Goal: Transaction & Acquisition: Book appointment/travel/reservation

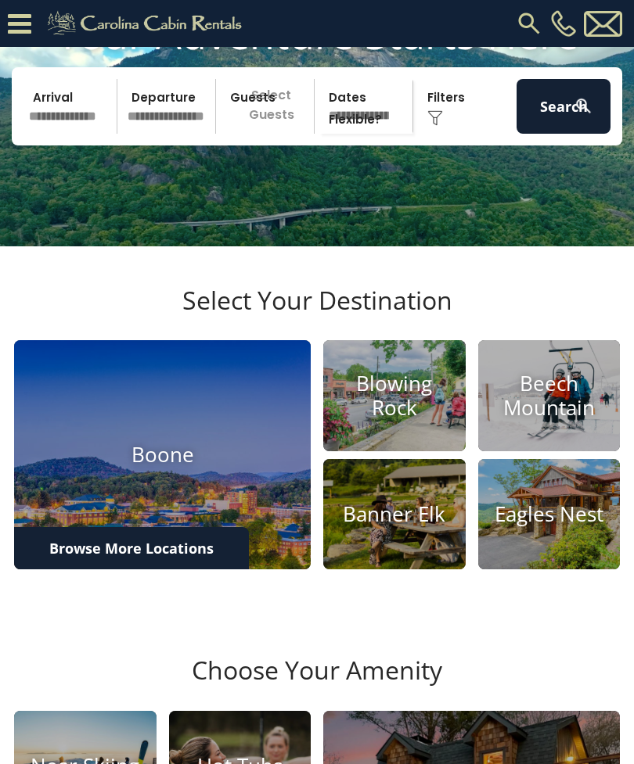
scroll to position [149, 0]
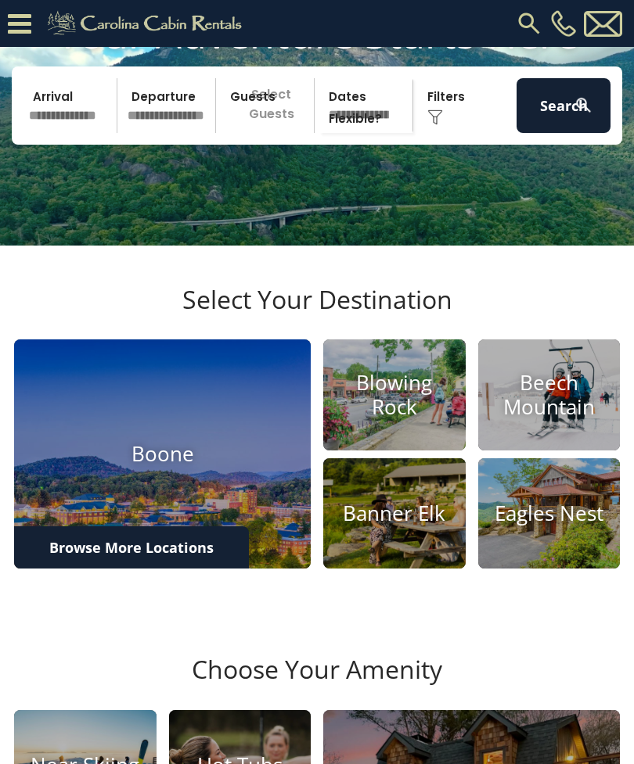
click at [58, 116] on input "text" at bounding box center [70, 105] width 94 height 55
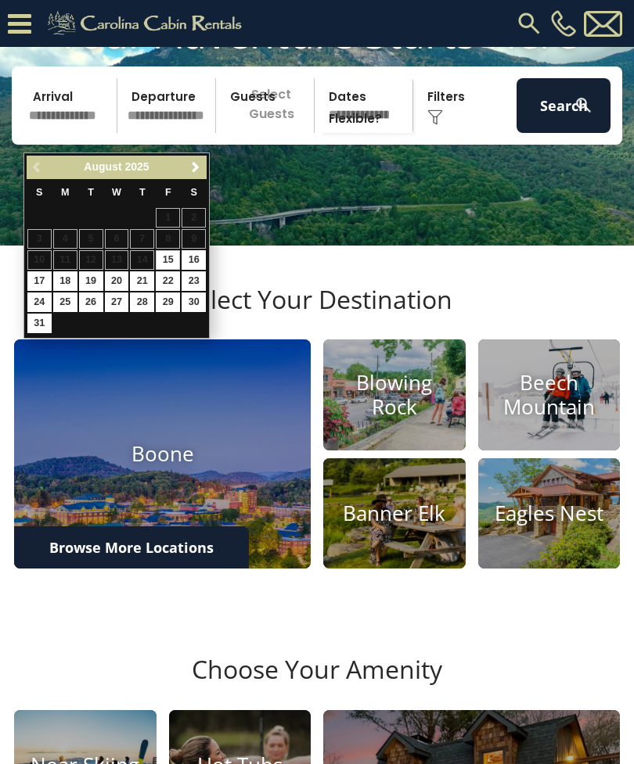
click at [199, 305] on link "30" at bounding box center [193, 303] width 24 height 20
type input "*******"
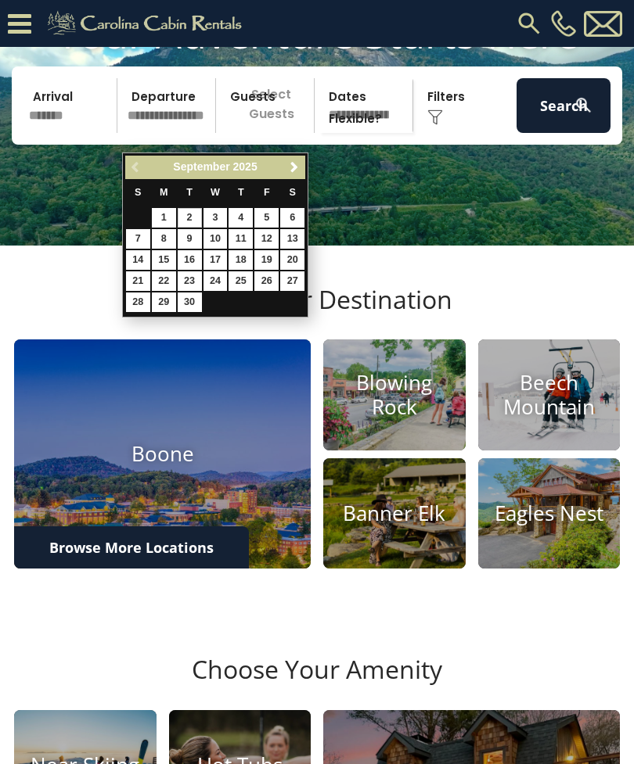
click at [188, 217] on link "2" at bounding box center [190, 218] width 24 height 20
type input "******"
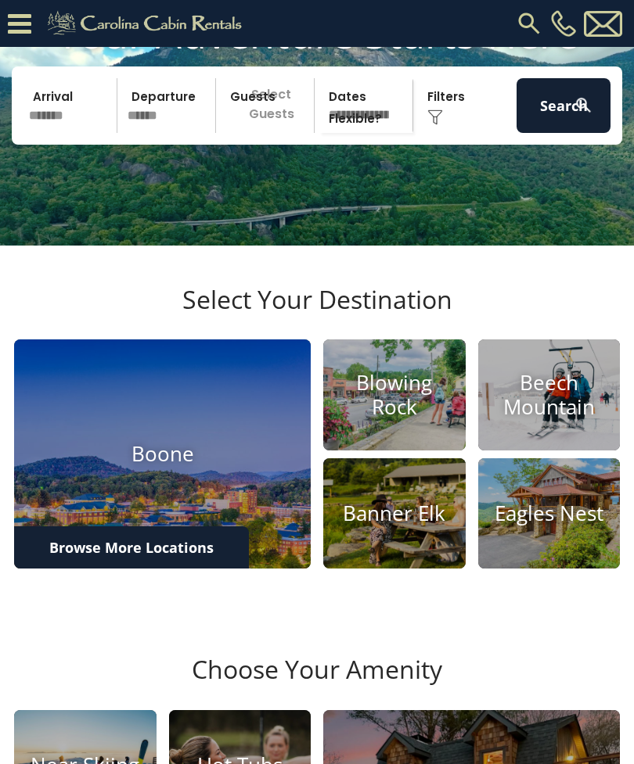
click at [264, 131] on p "Select Guests" at bounding box center [267, 105] width 93 height 55
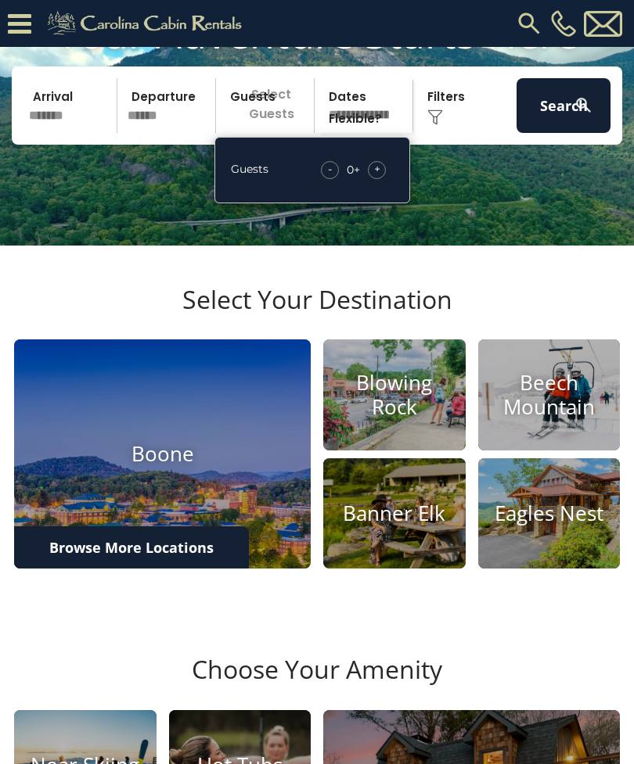
click at [380, 179] on div "+" at bounding box center [377, 170] width 18 height 18
click at [385, 179] on div "+" at bounding box center [377, 170] width 18 height 18
click at [501, 230] on video at bounding box center [317, 87] width 634 height 317
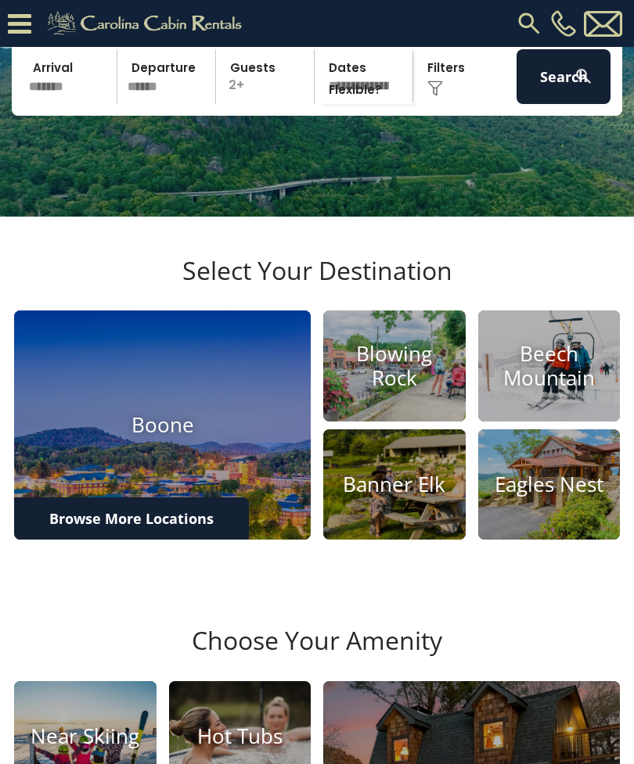
scroll to position [154, 0]
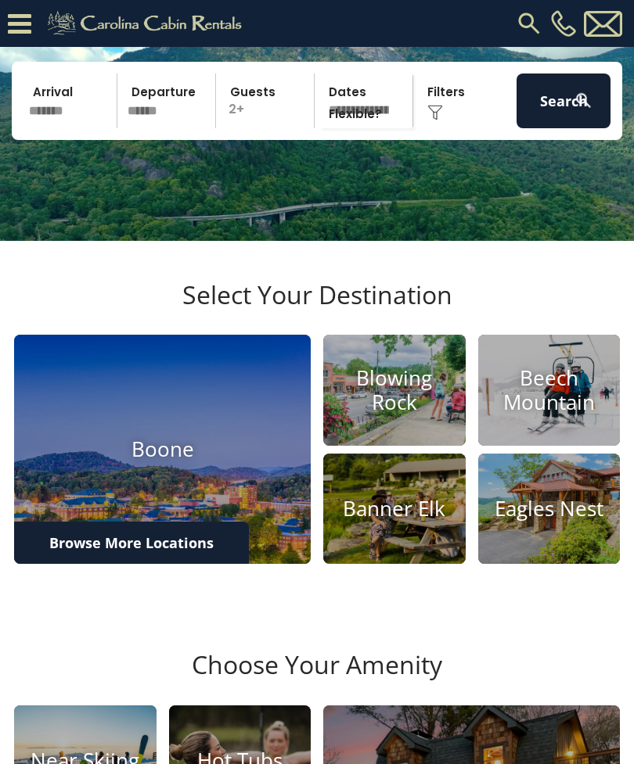
click at [541, 126] on button "Search" at bounding box center [563, 101] width 94 height 55
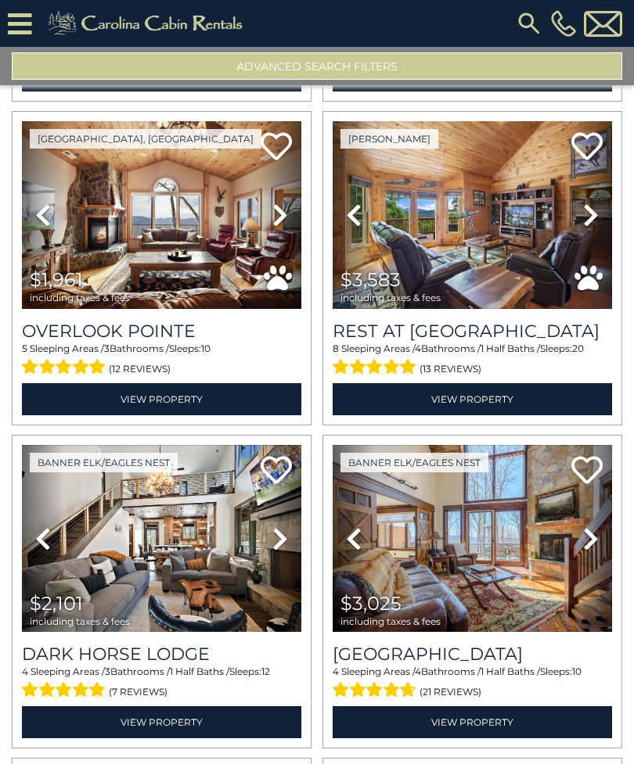
scroll to position [349, 0]
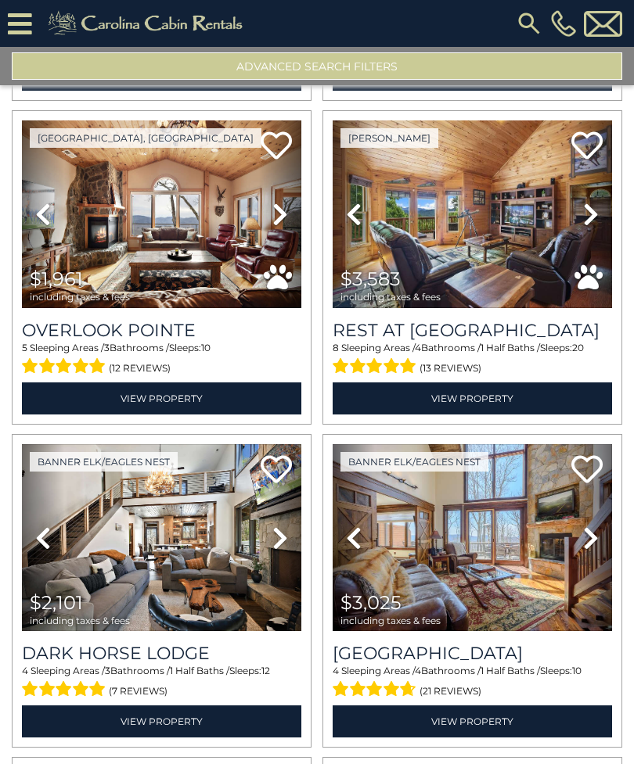
click at [374, 66] on button "Advanced Search Filters" at bounding box center [317, 65] width 610 height 27
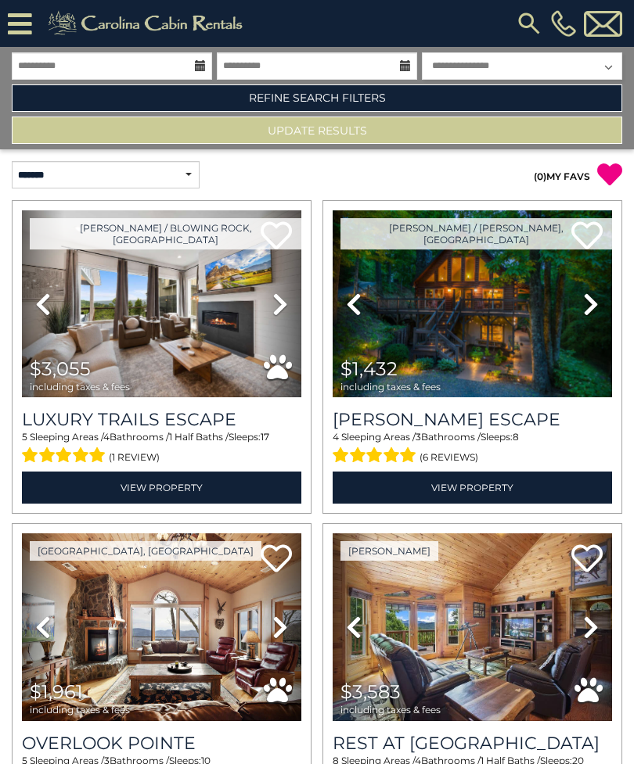
scroll to position [0, 0]
click at [343, 97] on link "Refine Search Filters" at bounding box center [317, 97] width 610 height 27
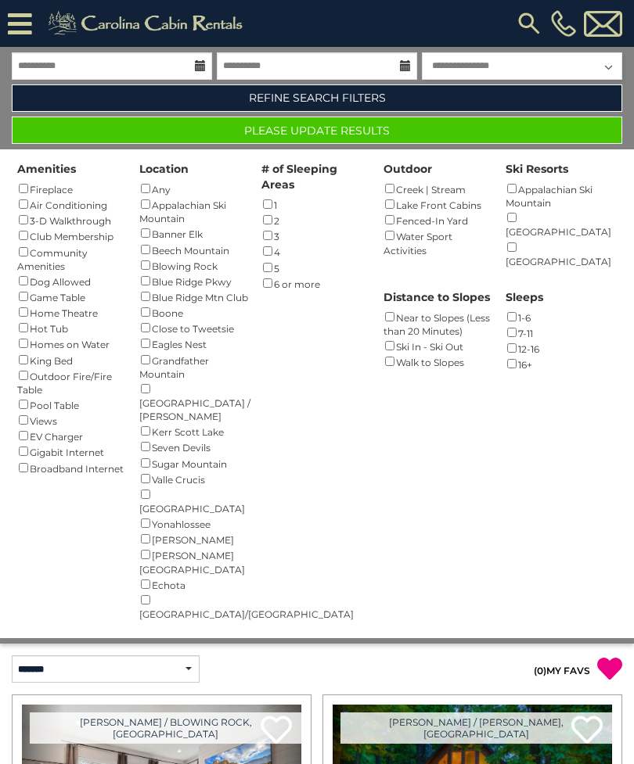
click at [320, 135] on button "Please Update Results" at bounding box center [317, 130] width 610 height 27
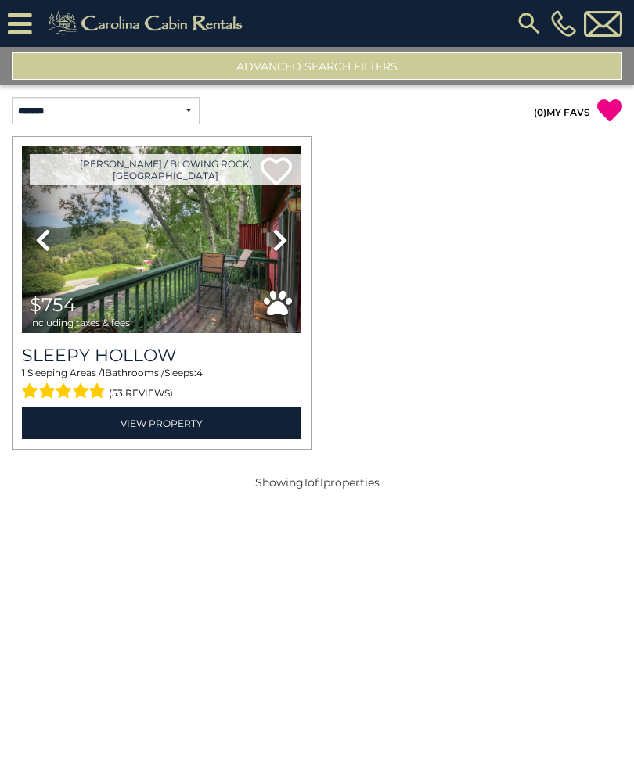
click at [131, 425] on link "View Property" at bounding box center [161, 423] width 279 height 32
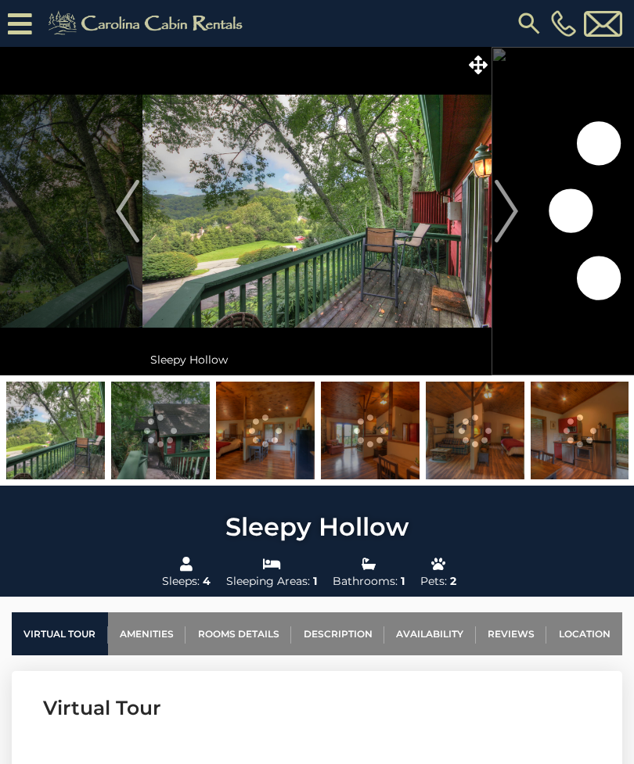
click at [515, 199] on img "Next" at bounding box center [505, 211] width 23 height 63
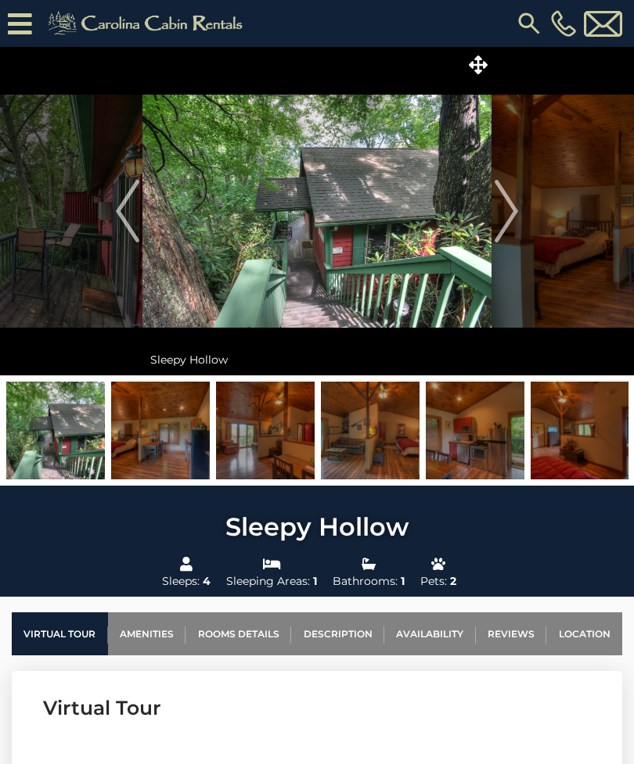
click at [511, 206] on img "Next" at bounding box center [505, 211] width 23 height 63
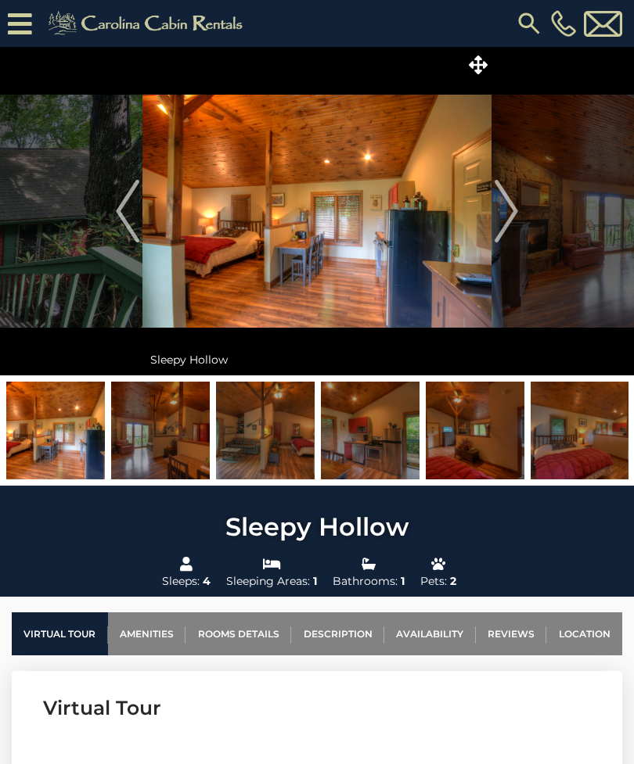
click at [512, 206] on img "Next" at bounding box center [505, 211] width 23 height 63
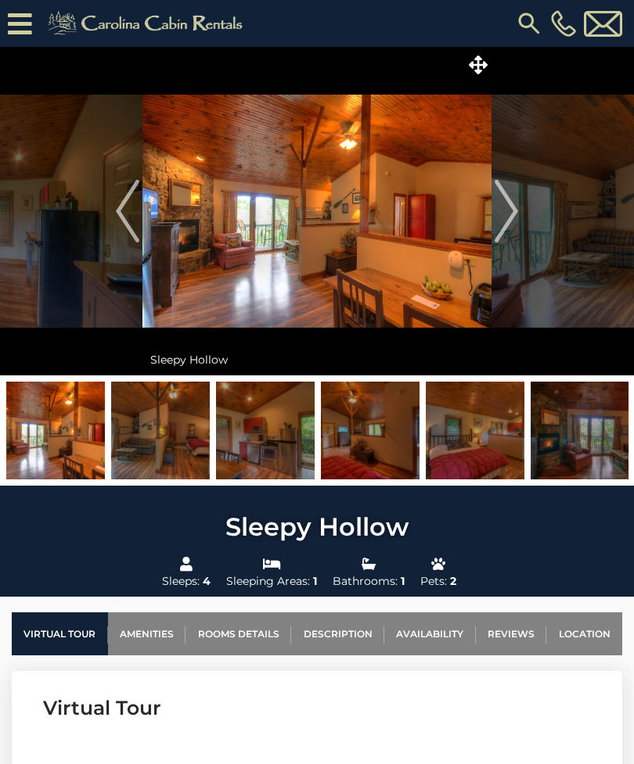
click at [584, 429] on img at bounding box center [579, 431] width 99 height 98
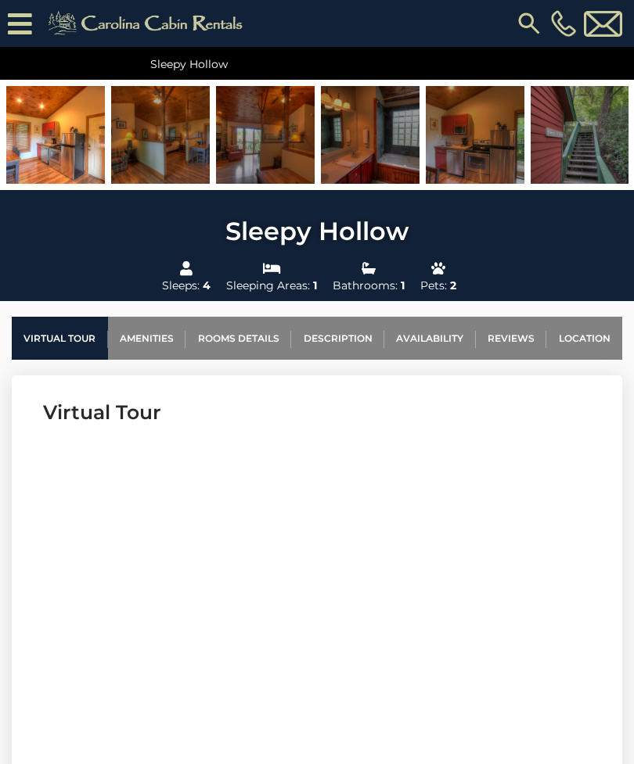
scroll to position [326, 0]
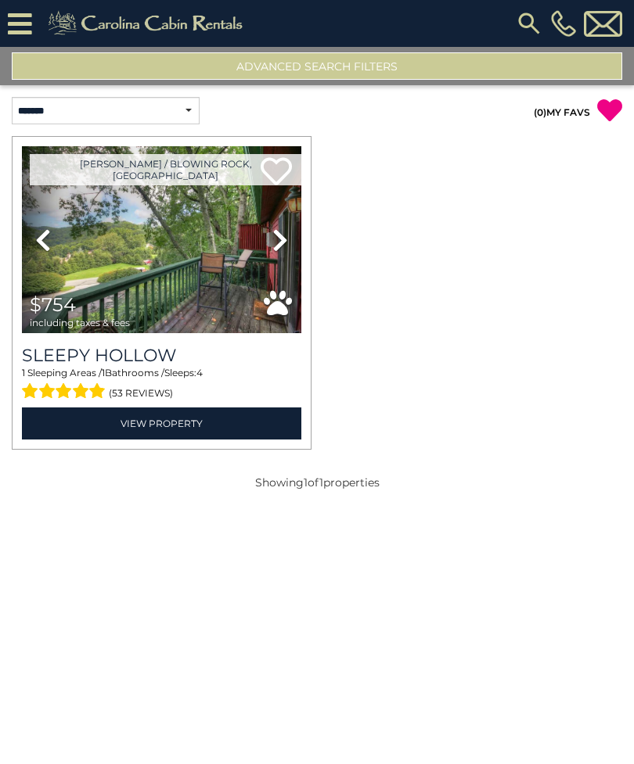
click at [407, 74] on button "Advanced Search Filters" at bounding box center [317, 65] width 610 height 27
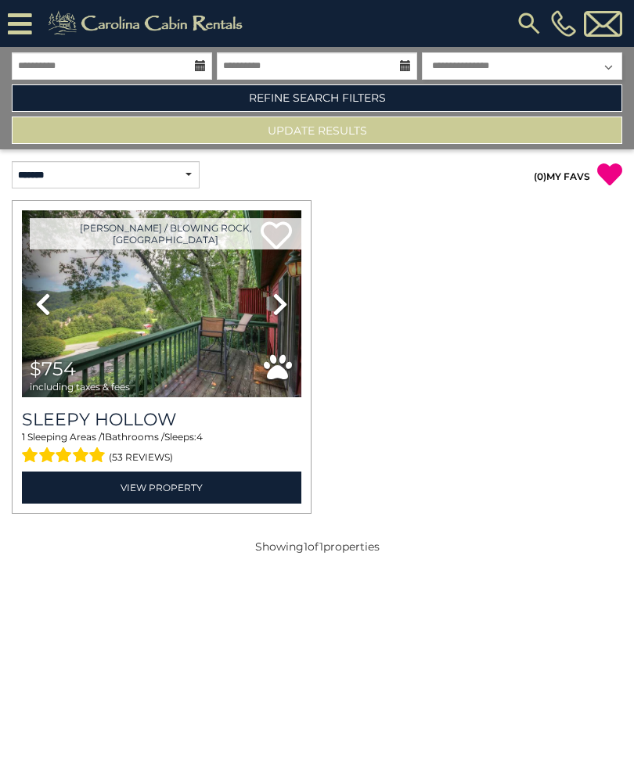
click at [366, 99] on link "Refine Search Filters" at bounding box center [317, 97] width 610 height 27
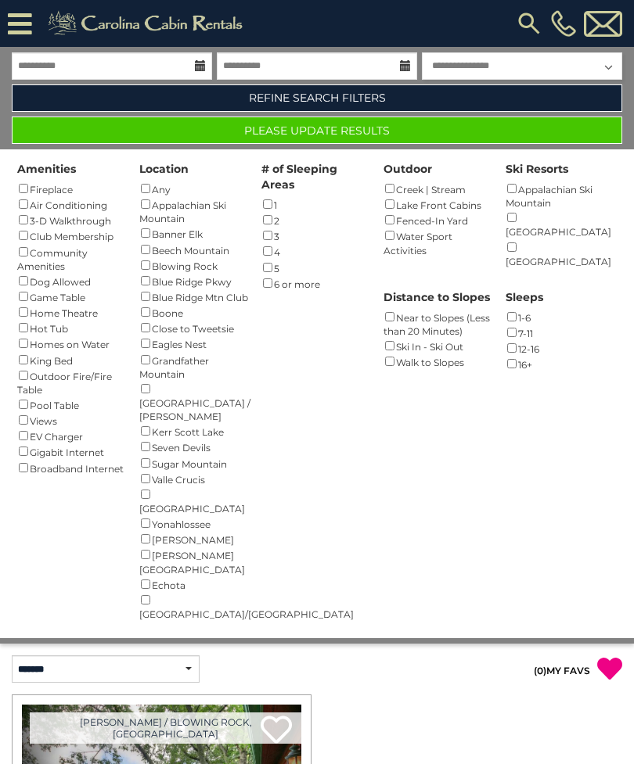
click at [393, 130] on button "Please Update Results" at bounding box center [317, 130] width 610 height 27
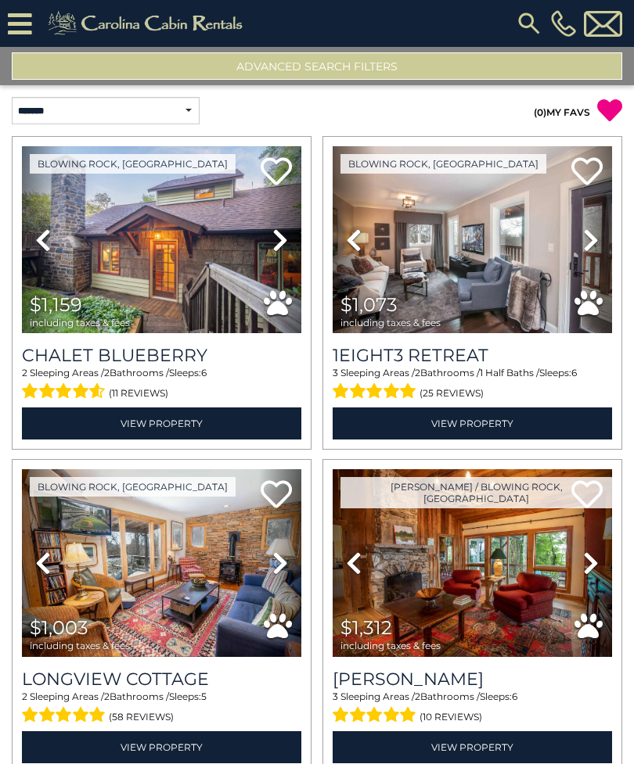
click at [282, 239] on icon at bounding box center [280, 240] width 16 height 25
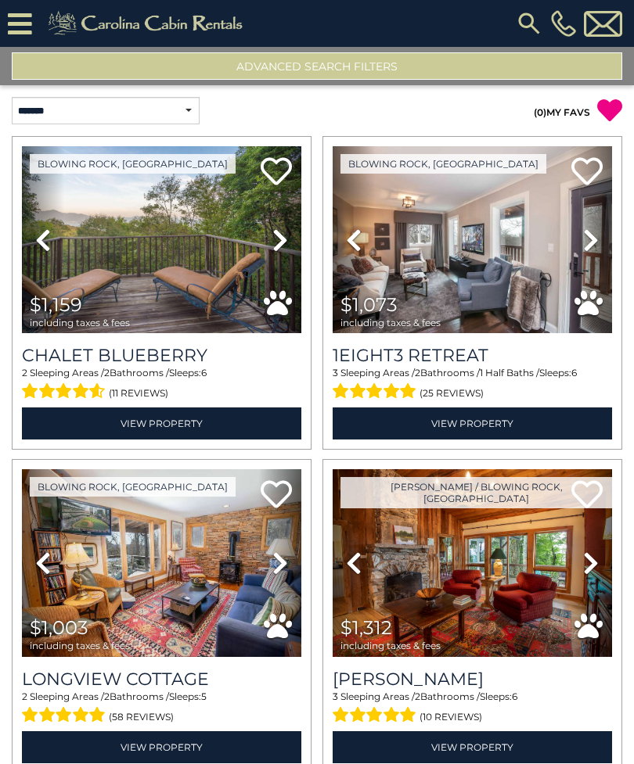
click at [281, 245] on icon at bounding box center [280, 240] width 16 height 25
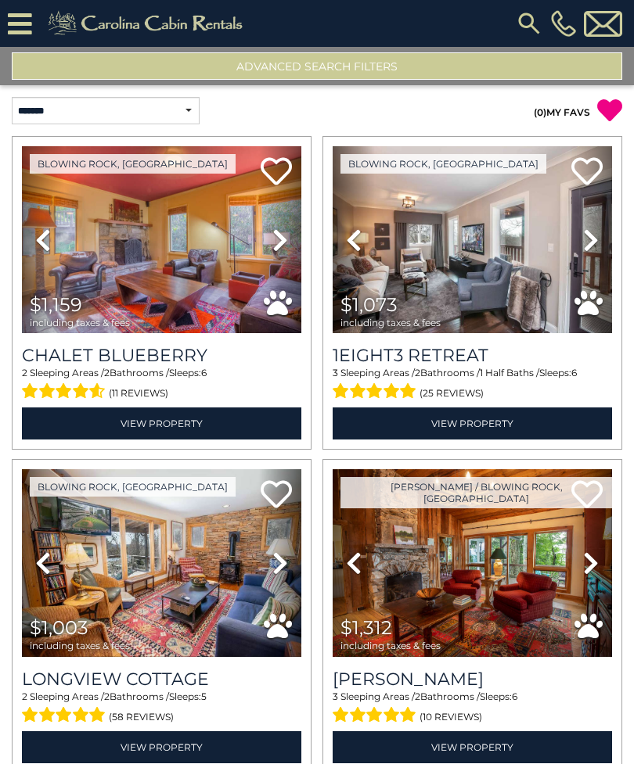
click at [284, 238] on icon at bounding box center [280, 240] width 16 height 25
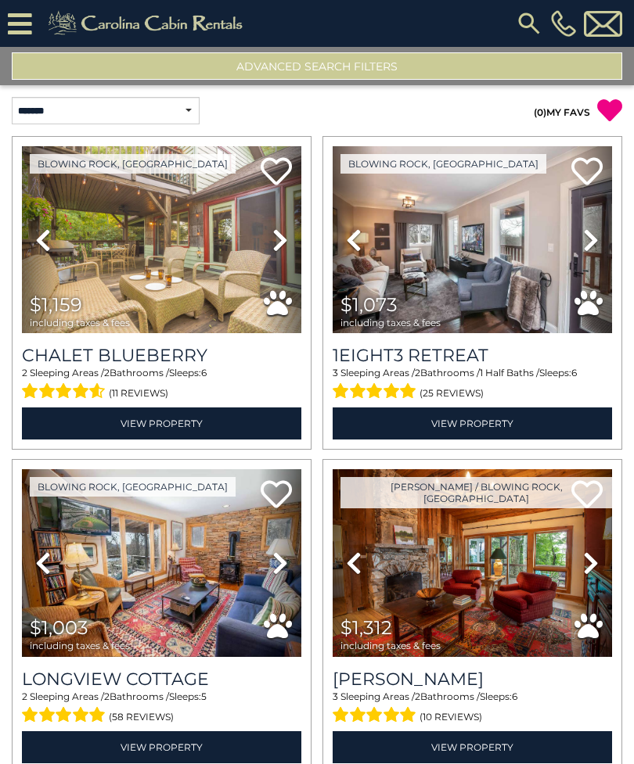
click at [288, 238] on icon at bounding box center [280, 240] width 16 height 25
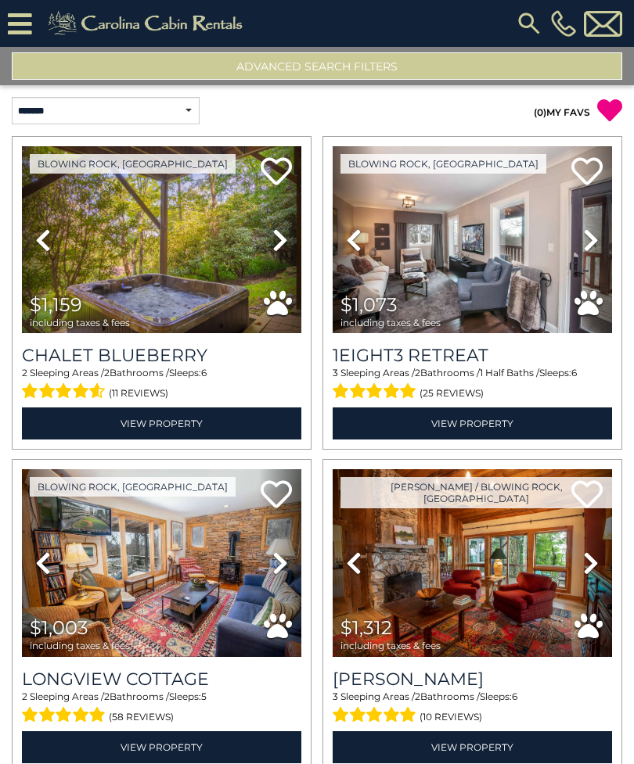
click at [285, 239] on icon at bounding box center [280, 240] width 16 height 25
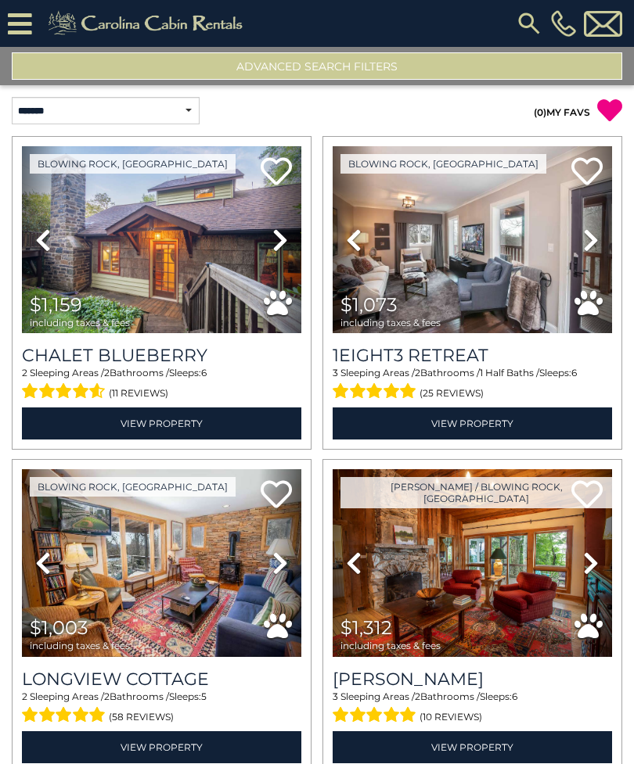
click at [289, 240] on link "Next" at bounding box center [280, 239] width 42 height 187
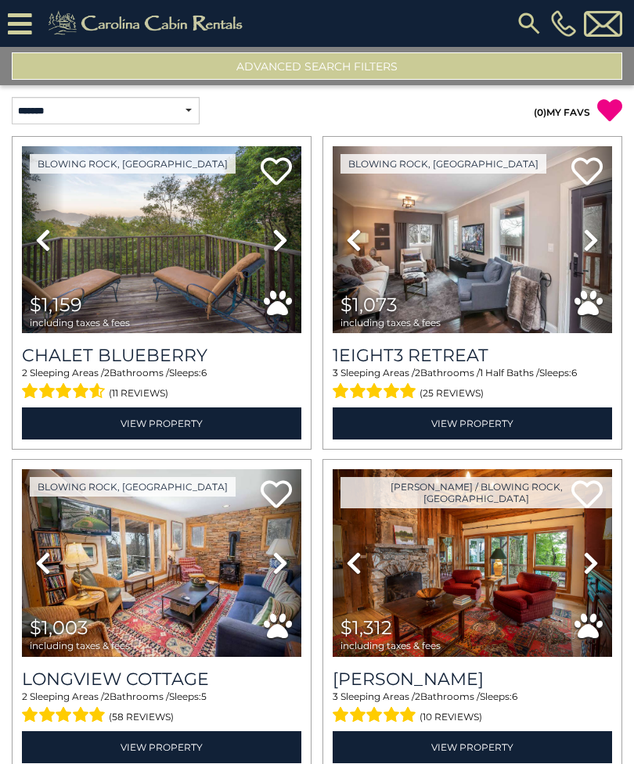
click at [288, 236] on icon at bounding box center [280, 240] width 16 height 25
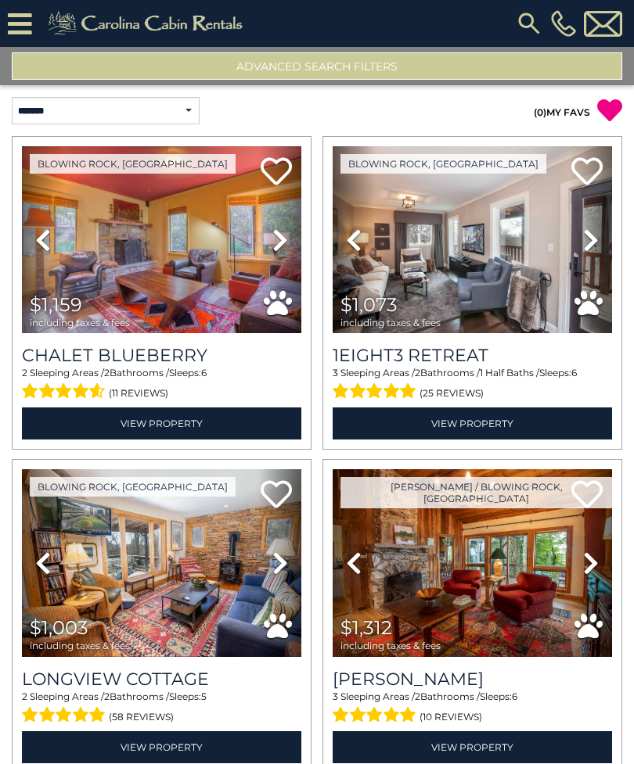
click at [292, 239] on link "Next" at bounding box center [280, 239] width 42 height 187
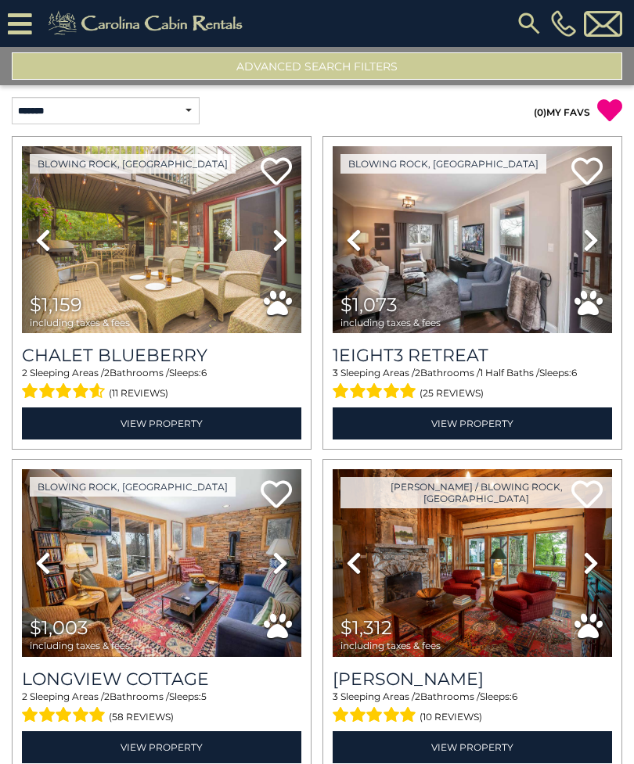
click at [278, 178] on icon at bounding box center [275, 171] width 31 height 31
click at [279, 567] on icon at bounding box center [280, 563] width 16 height 25
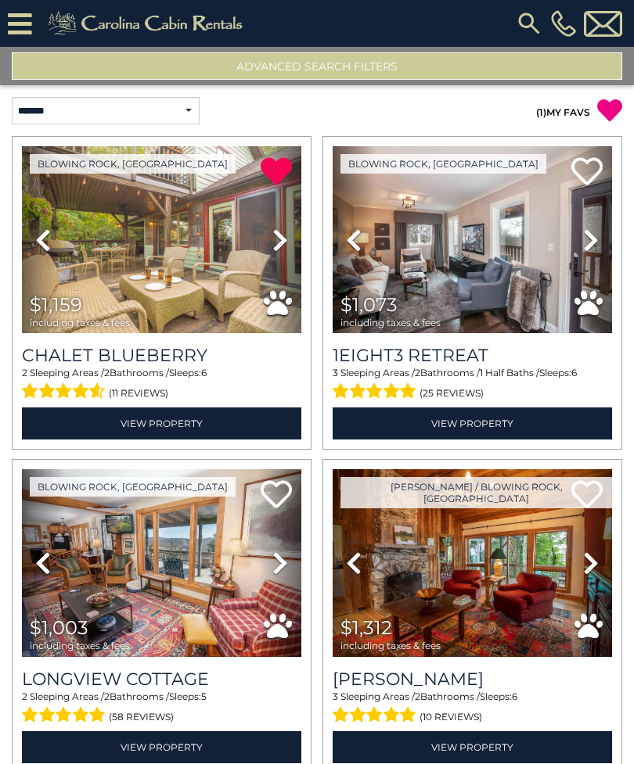
click at [284, 565] on icon at bounding box center [280, 563] width 16 height 25
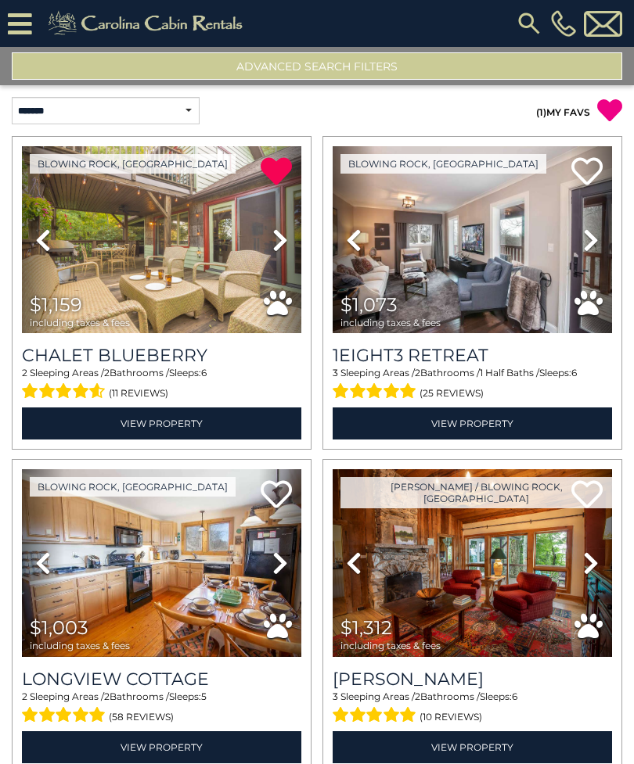
click at [286, 568] on icon at bounding box center [280, 563] width 16 height 25
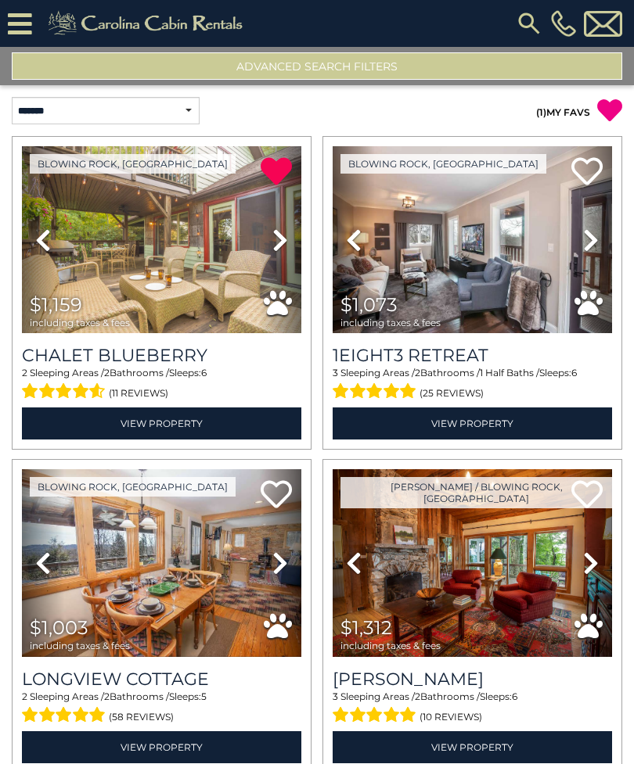
click at [278, 569] on icon at bounding box center [280, 563] width 16 height 25
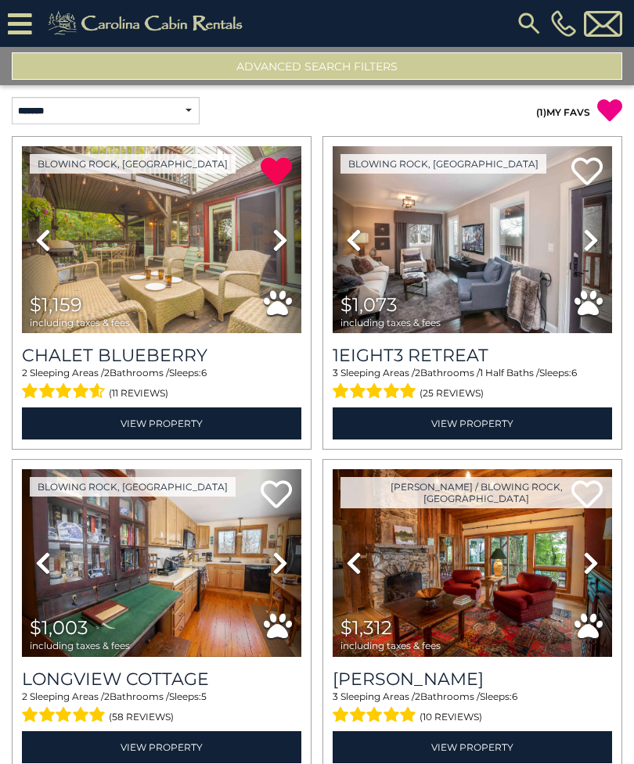
click at [284, 572] on icon at bounding box center [280, 563] width 16 height 25
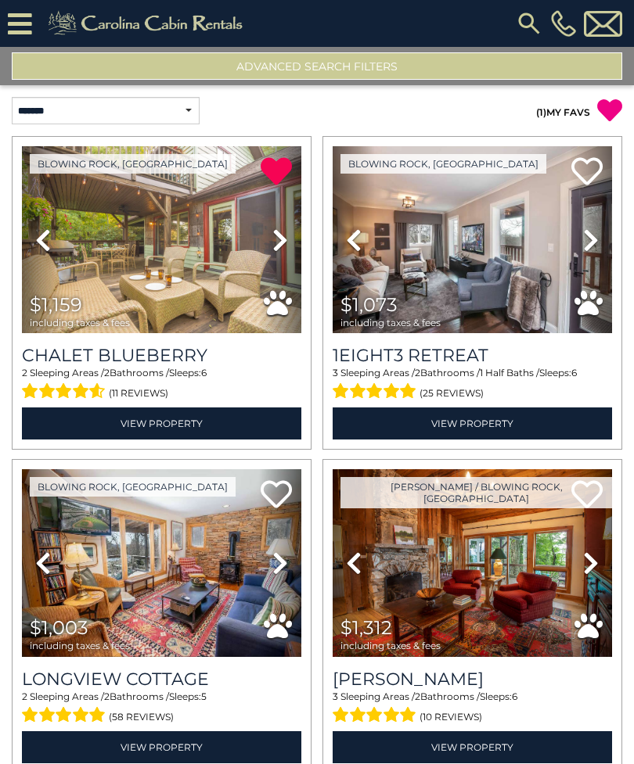
click at [281, 574] on icon at bounding box center [280, 563] width 16 height 25
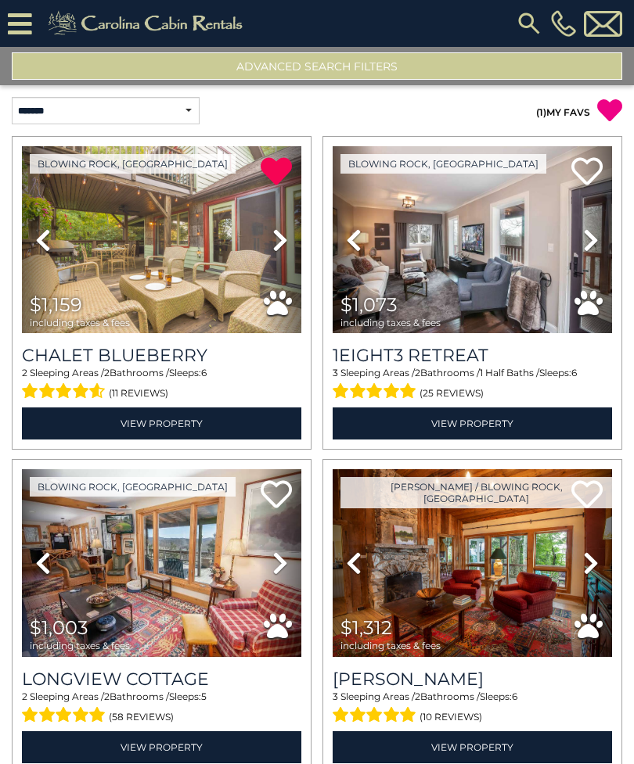
click at [286, 568] on icon at bounding box center [280, 563] width 16 height 25
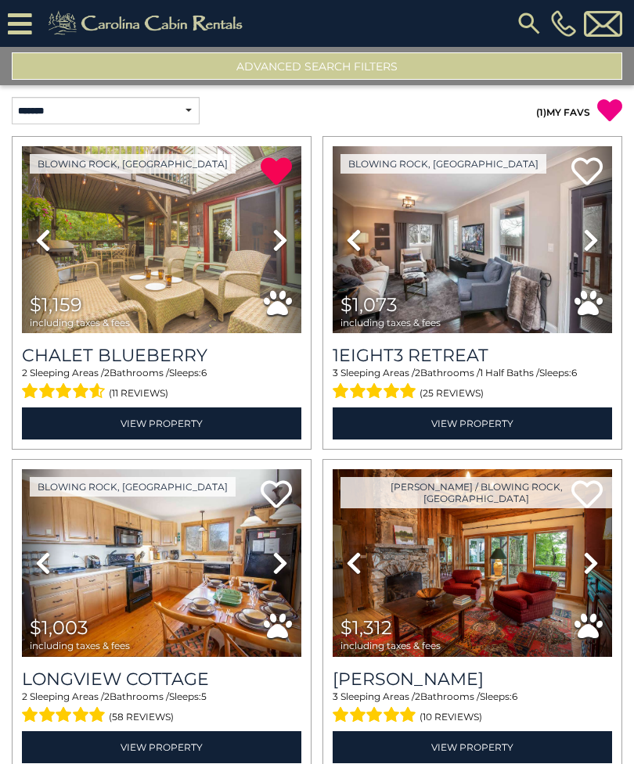
click at [290, 566] on link "Next" at bounding box center [280, 562] width 42 height 187
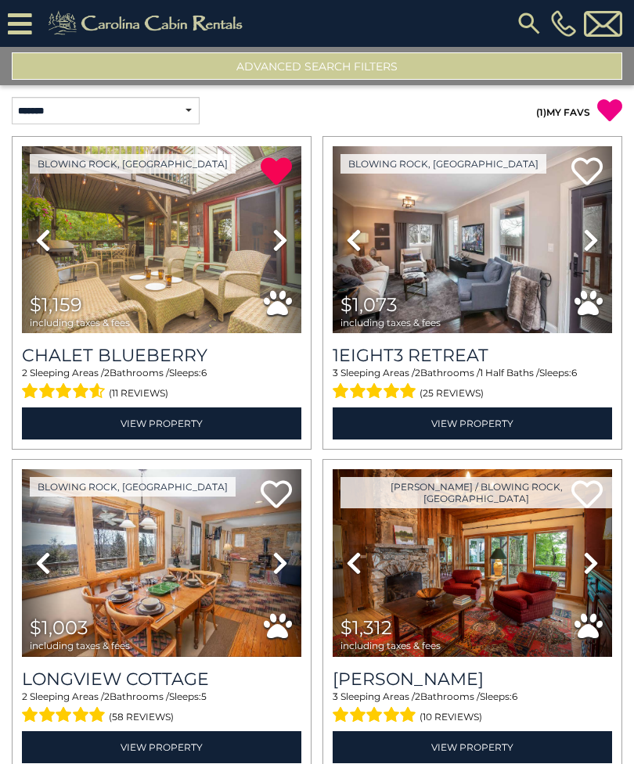
click at [286, 570] on icon at bounding box center [280, 563] width 16 height 25
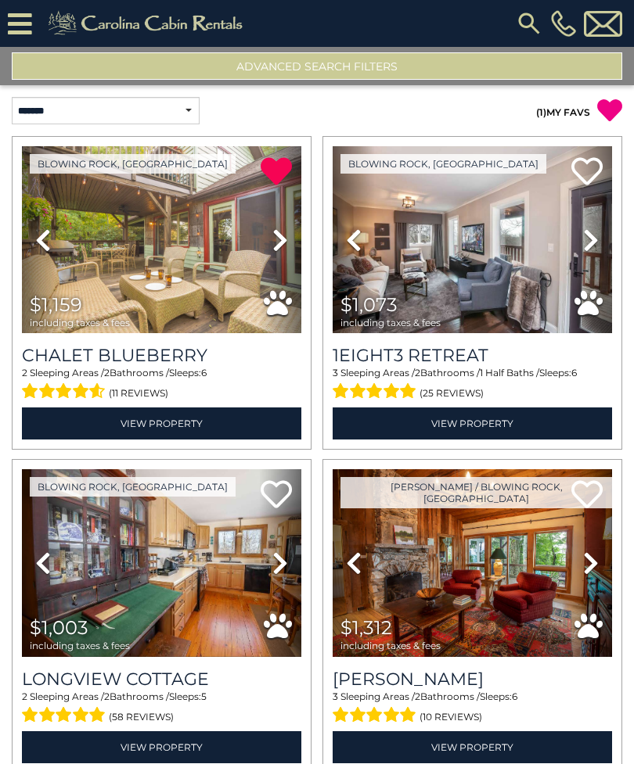
click at [282, 571] on icon at bounding box center [280, 563] width 16 height 25
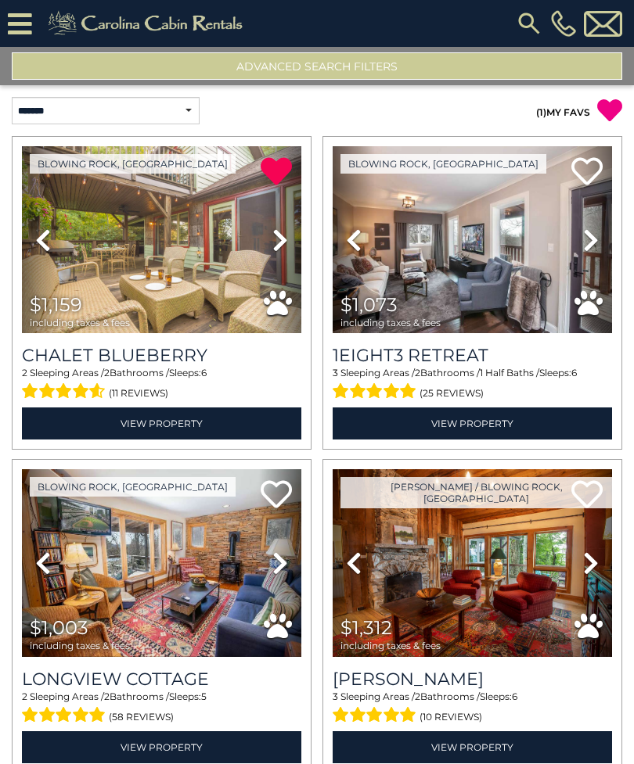
click at [285, 571] on icon at bounding box center [280, 563] width 16 height 25
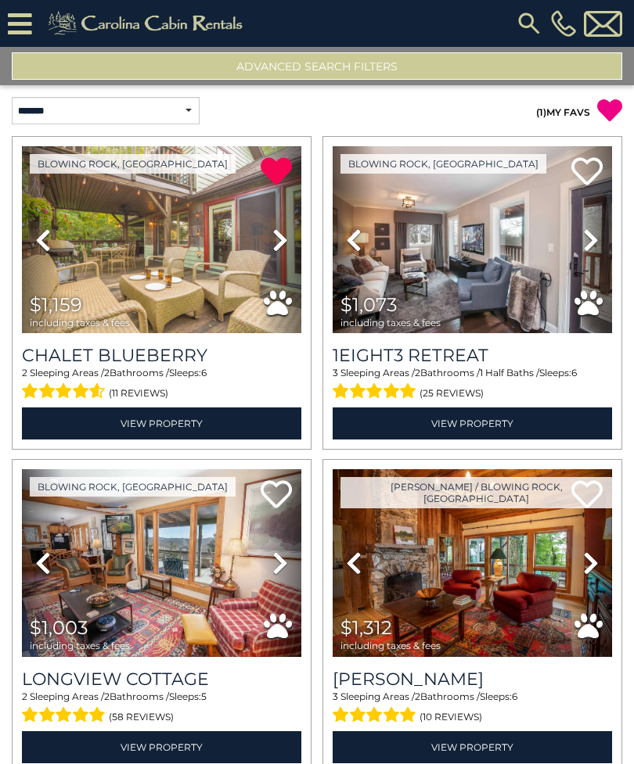
click at [583, 567] on icon at bounding box center [591, 563] width 16 height 25
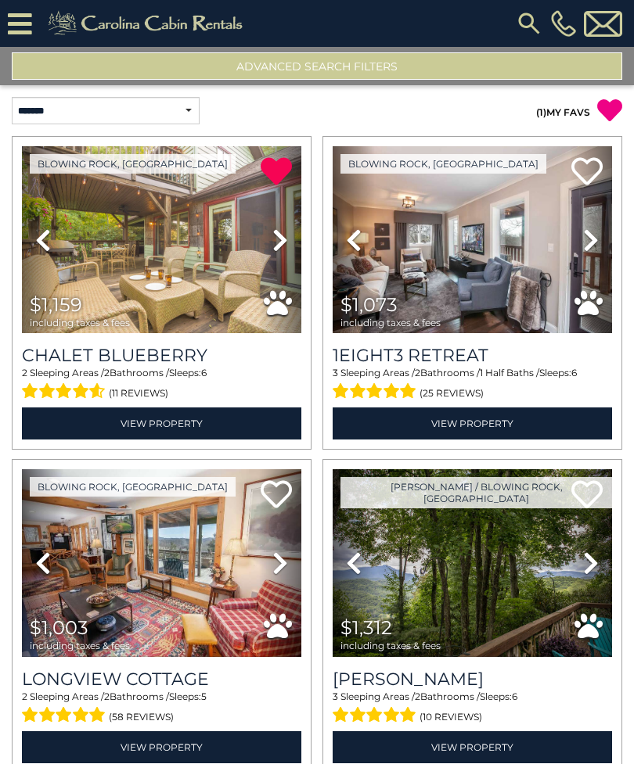
click at [581, 570] on link "Next" at bounding box center [590, 562] width 42 height 187
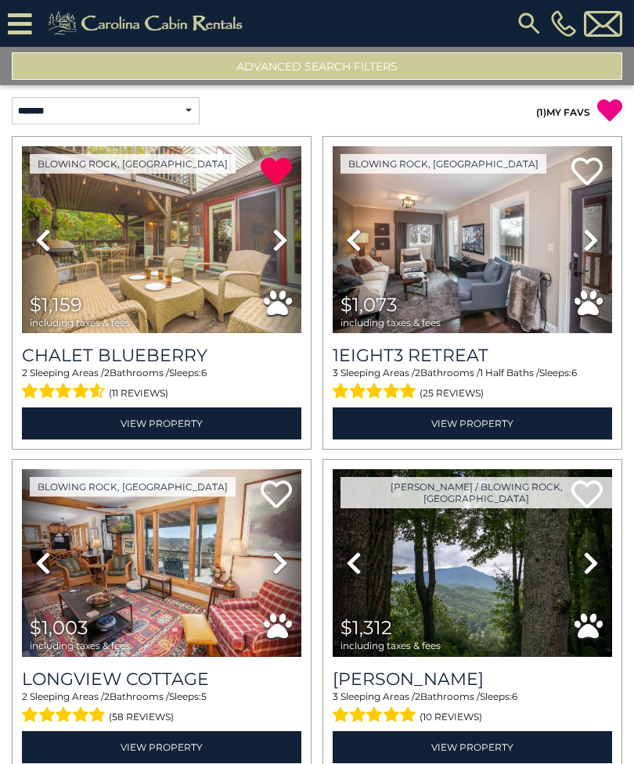
click at [587, 569] on icon at bounding box center [591, 563] width 16 height 25
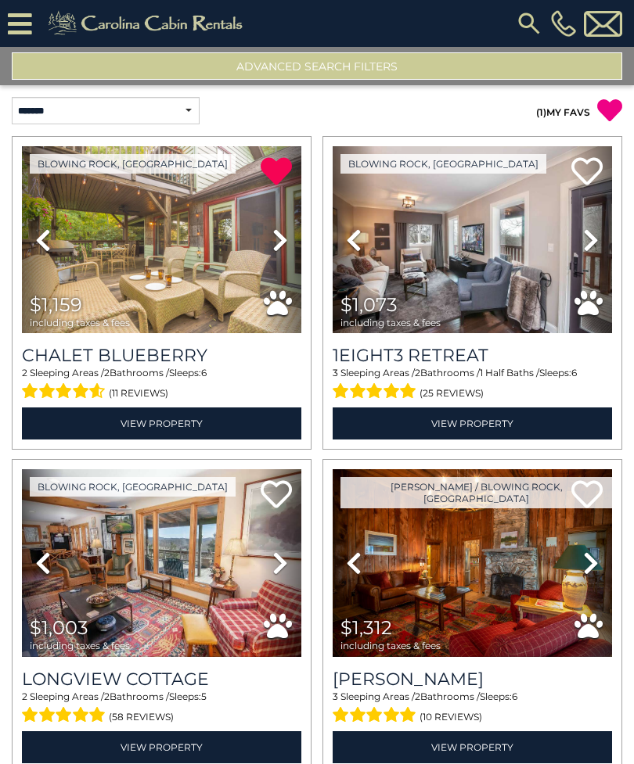
click at [587, 566] on icon at bounding box center [591, 563] width 16 height 25
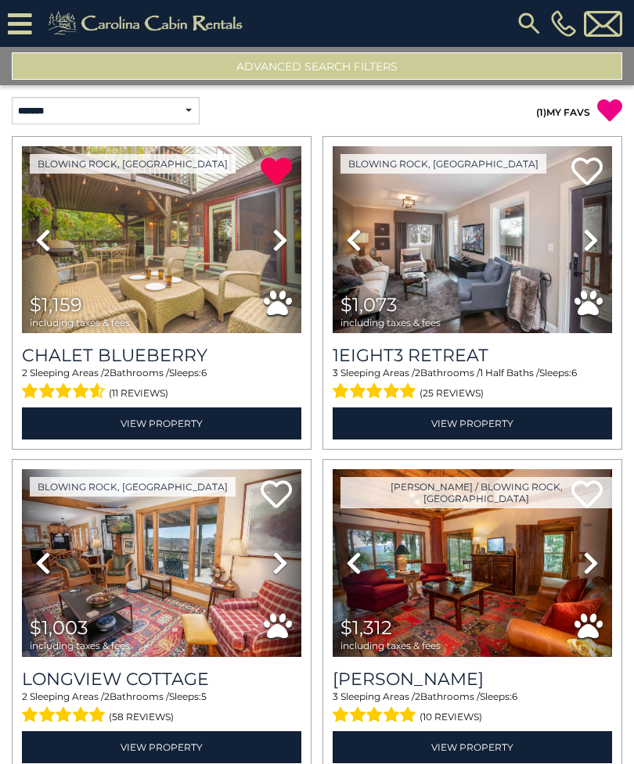
click at [584, 568] on icon at bounding box center [591, 563] width 16 height 25
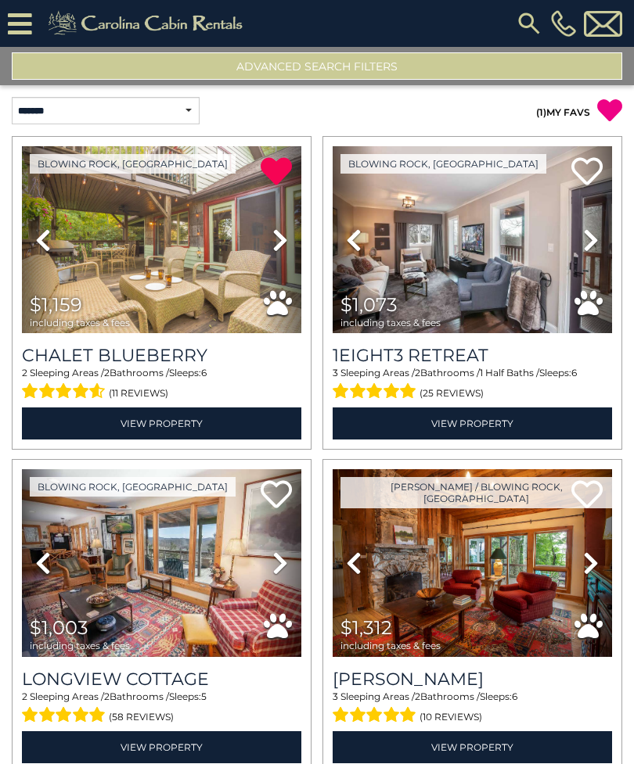
click at [589, 565] on icon at bounding box center [591, 563] width 16 height 25
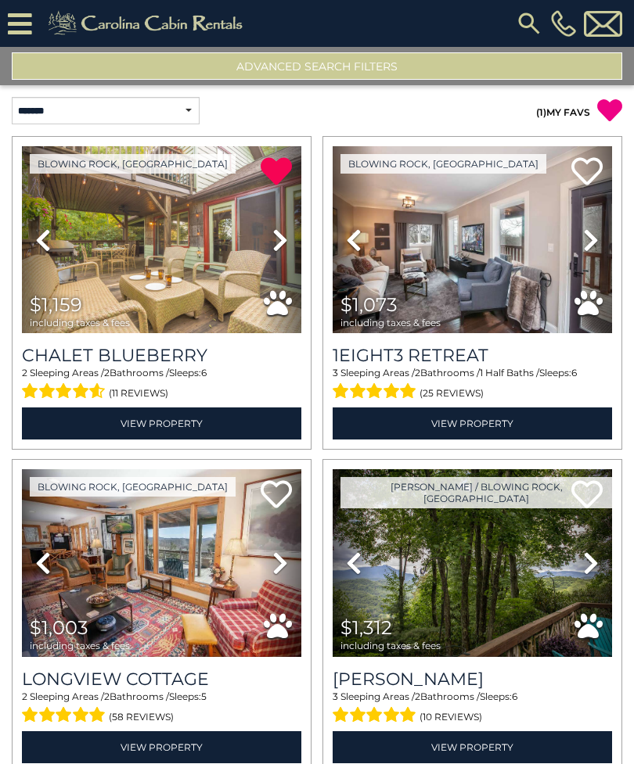
click at [590, 566] on icon at bounding box center [591, 563] width 16 height 25
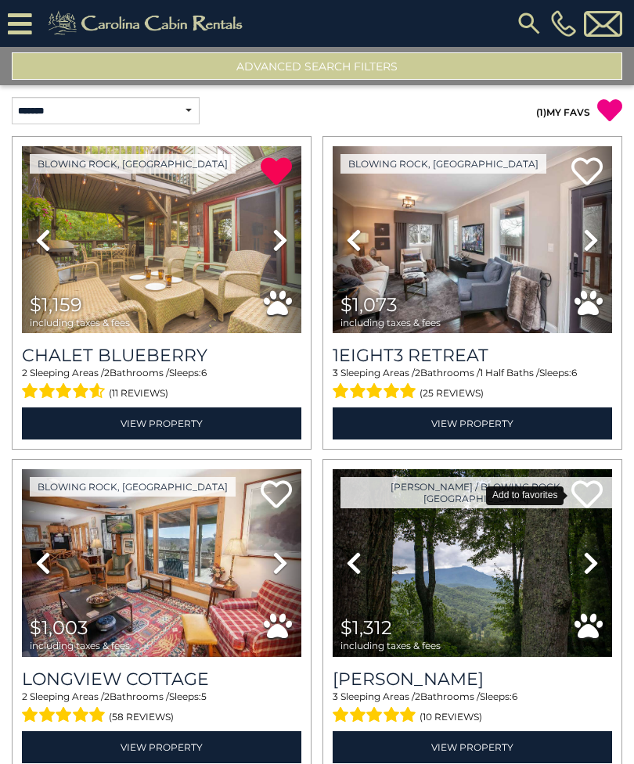
click at [587, 499] on icon at bounding box center [586, 494] width 31 height 31
click at [286, 502] on icon at bounding box center [275, 494] width 31 height 31
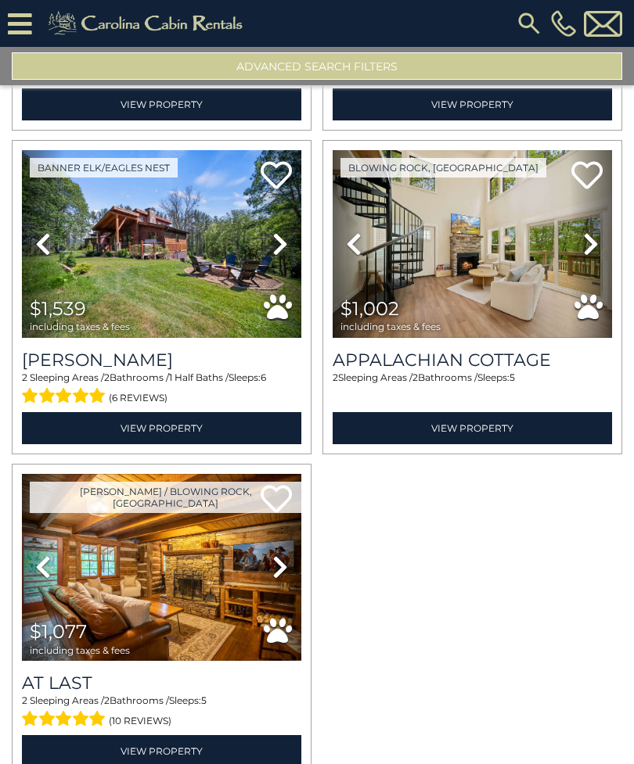
scroll to position [978, 0]
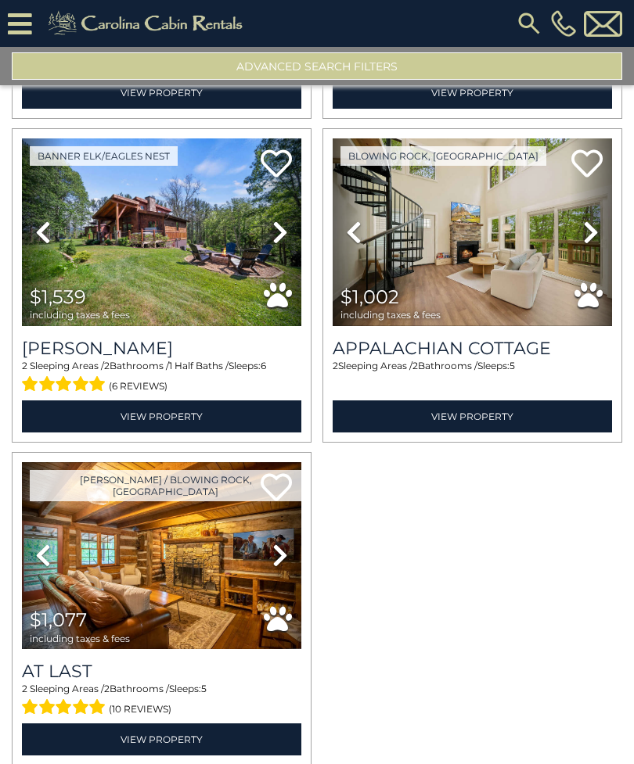
click at [160, 256] on img at bounding box center [161, 231] width 279 height 187
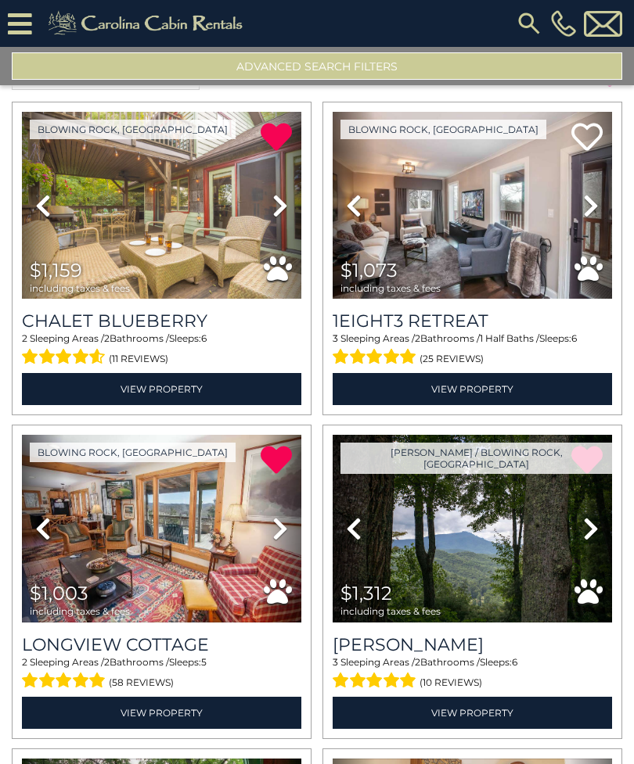
scroll to position [34, 0]
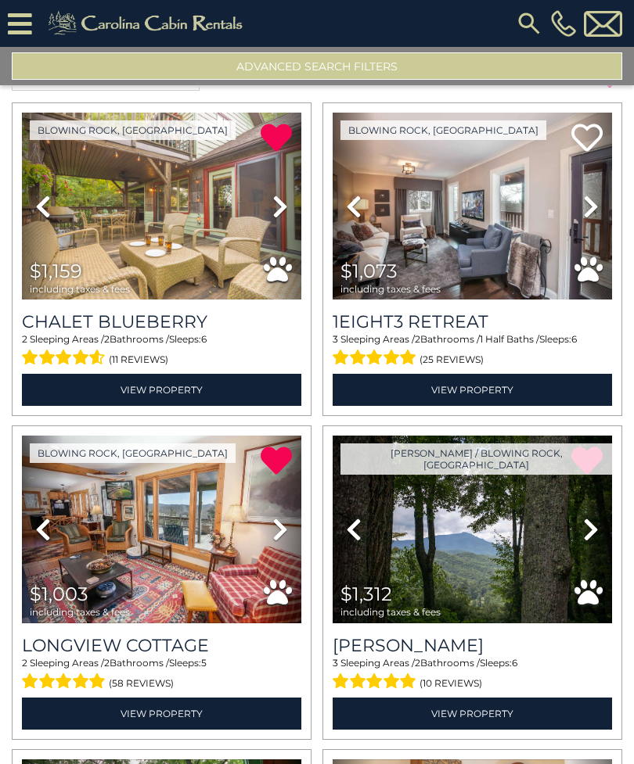
click at [171, 544] on img at bounding box center [161, 529] width 279 height 187
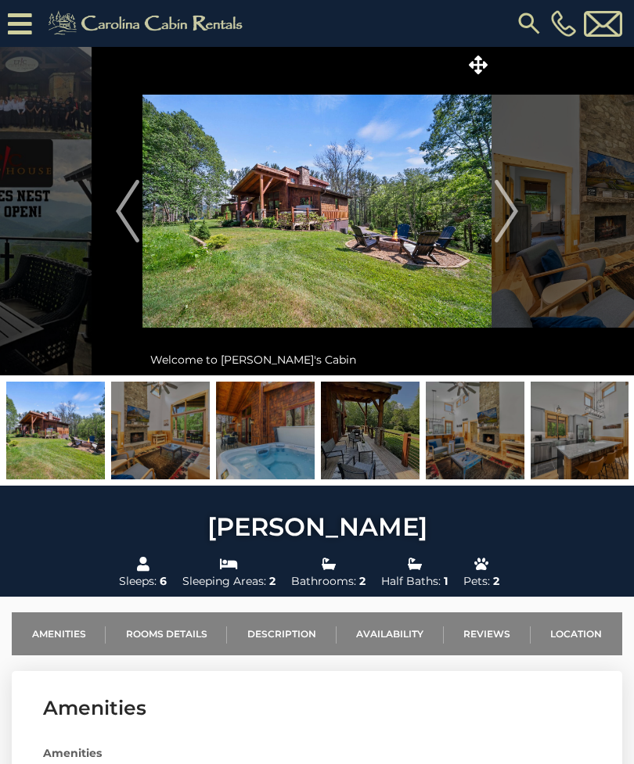
click at [368, 443] on img at bounding box center [370, 431] width 99 height 98
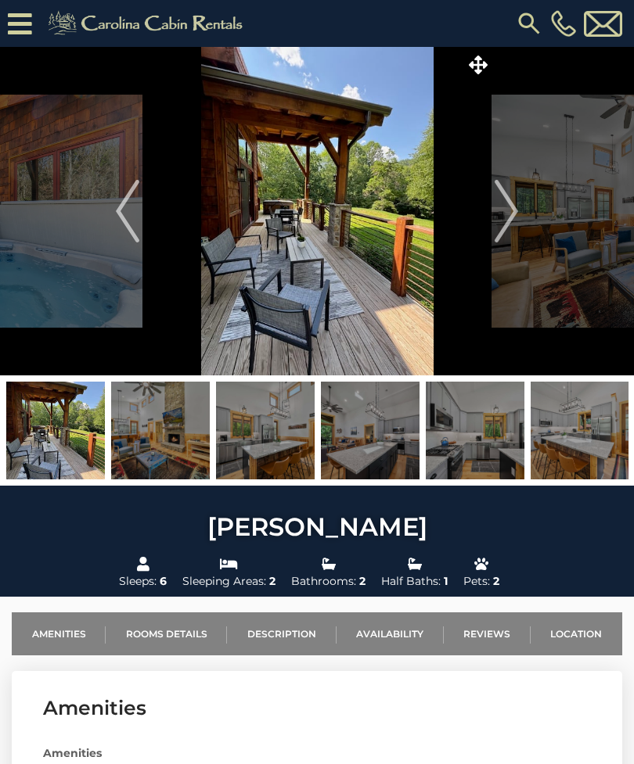
click at [562, 438] on img at bounding box center [579, 431] width 99 height 98
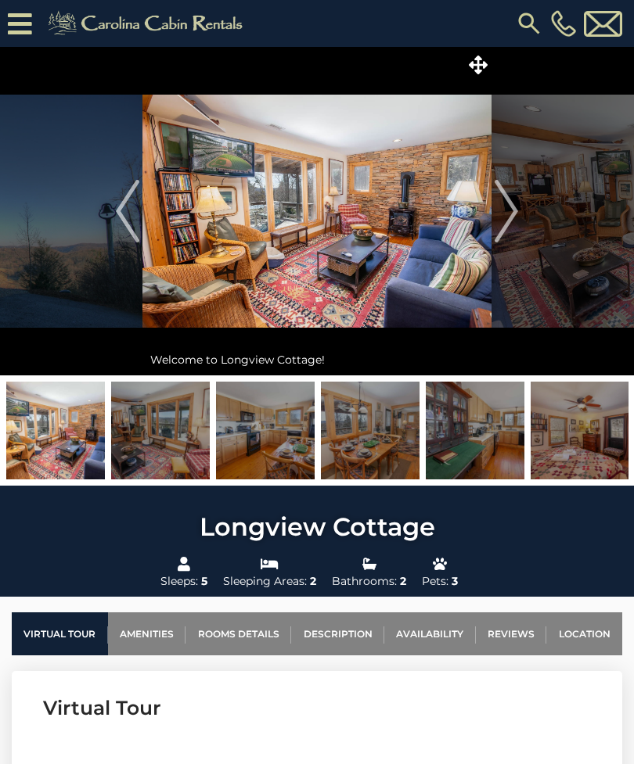
click at [507, 214] on img "Next" at bounding box center [505, 211] width 23 height 63
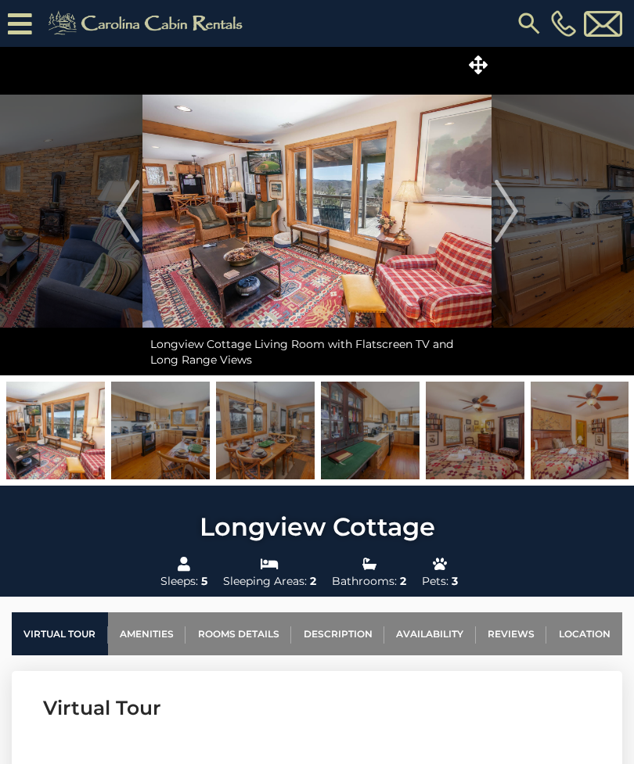
click at [505, 210] on img "Next" at bounding box center [505, 211] width 23 height 63
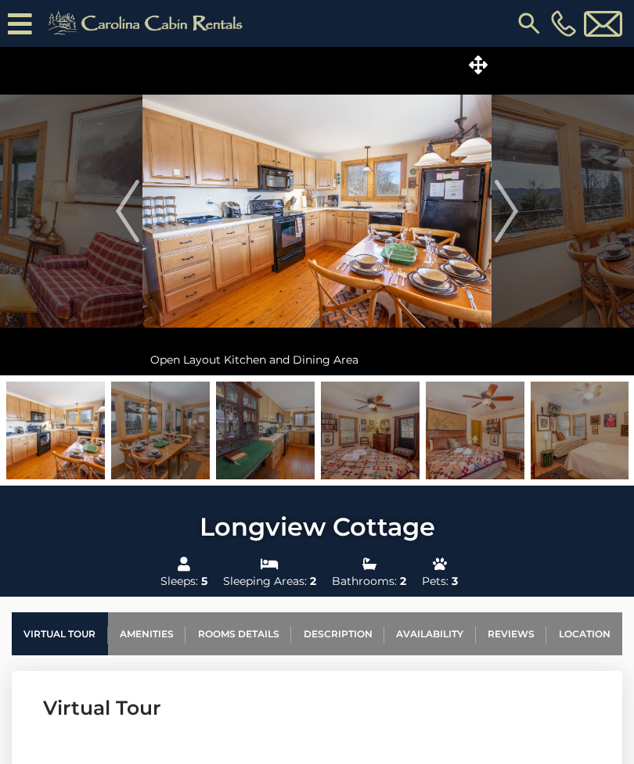
click at [510, 210] on img "Next" at bounding box center [505, 211] width 23 height 63
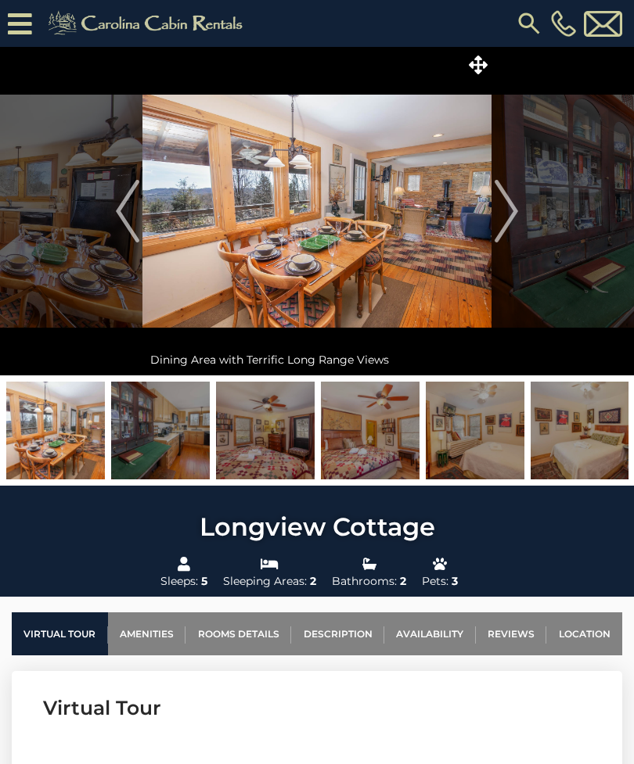
click at [509, 213] on img "Next" at bounding box center [505, 211] width 23 height 63
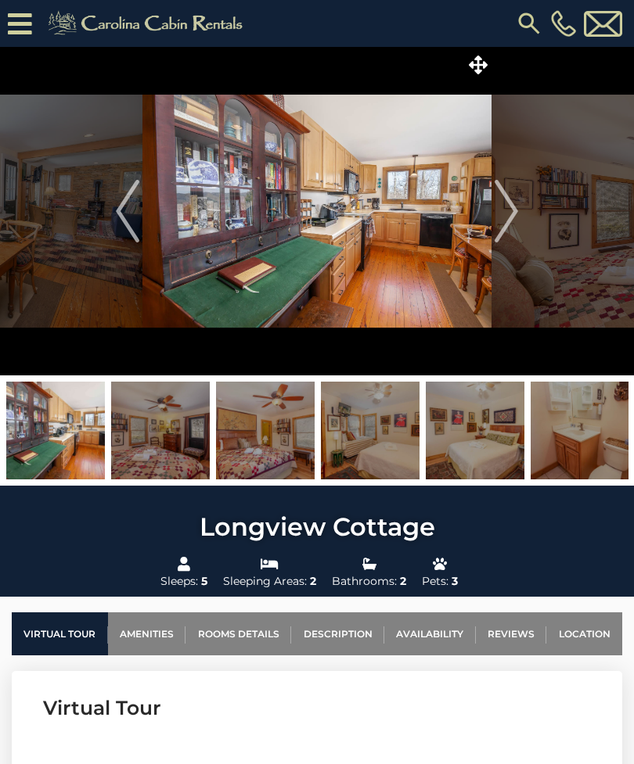
click at [512, 210] on img "Next" at bounding box center [505, 211] width 23 height 63
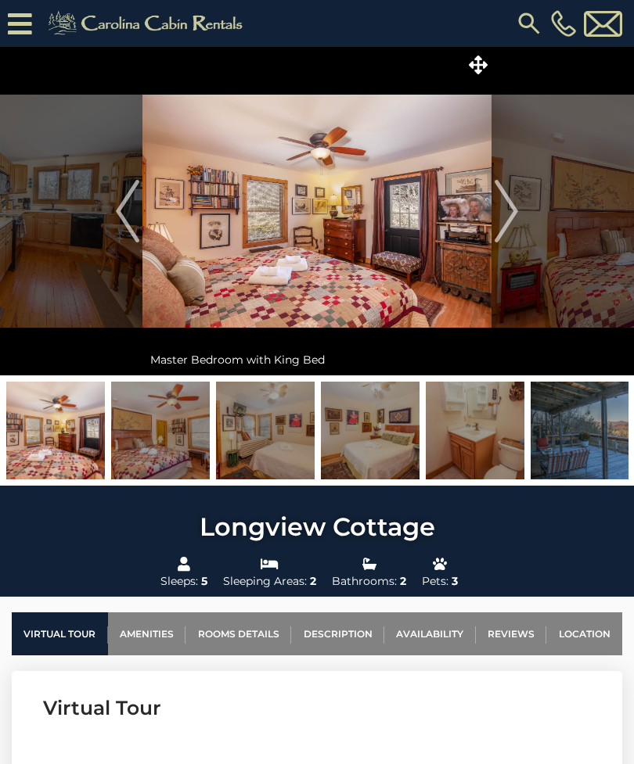
click at [505, 211] on img "Next" at bounding box center [505, 211] width 23 height 63
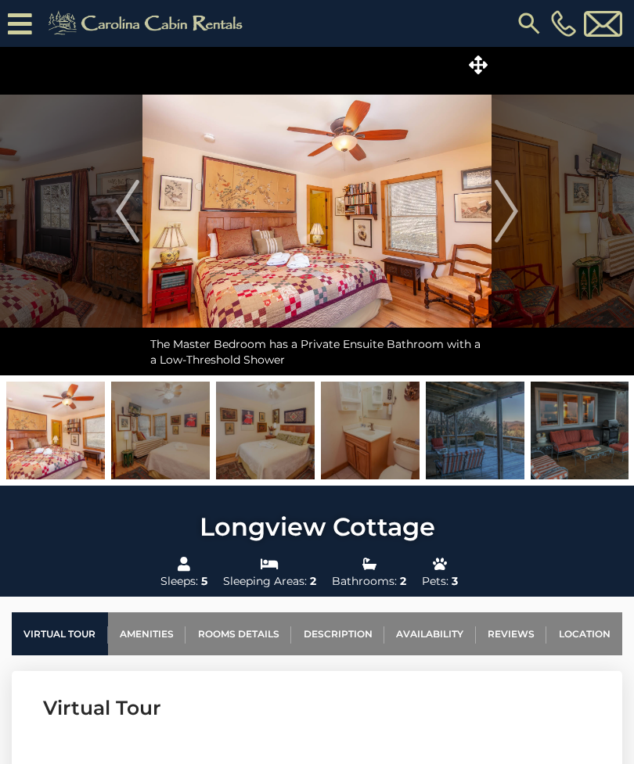
click at [507, 212] on img "Next" at bounding box center [505, 211] width 23 height 63
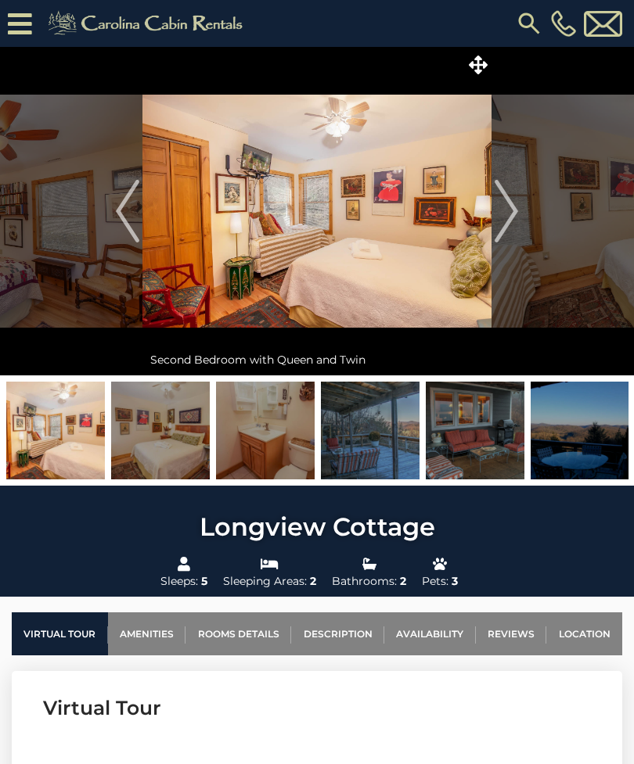
click at [508, 211] on img "Next" at bounding box center [505, 211] width 23 height 63
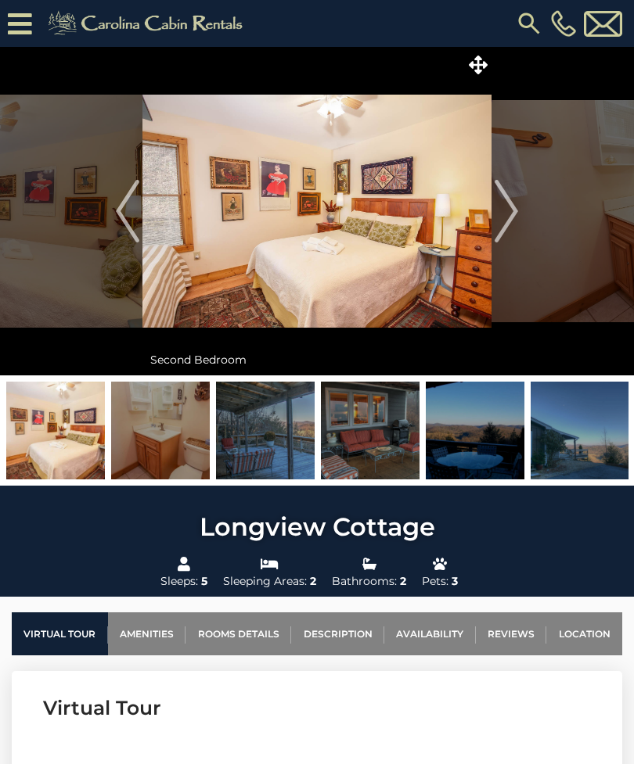
click at [507, 214] on img "Next" at bounding box center [505, 211] width 23 height 63
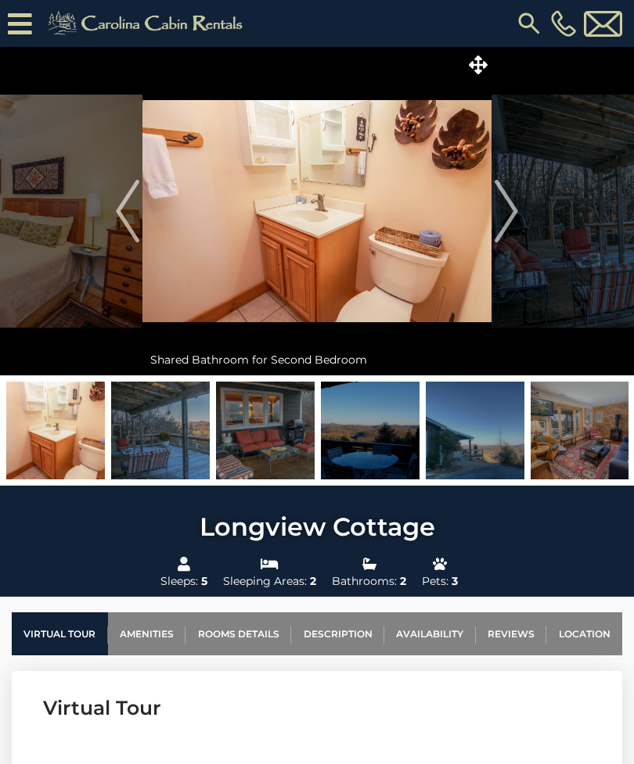
click at [514, 212] on img "Next" at bounding box center [505, 211] width 23 height 63
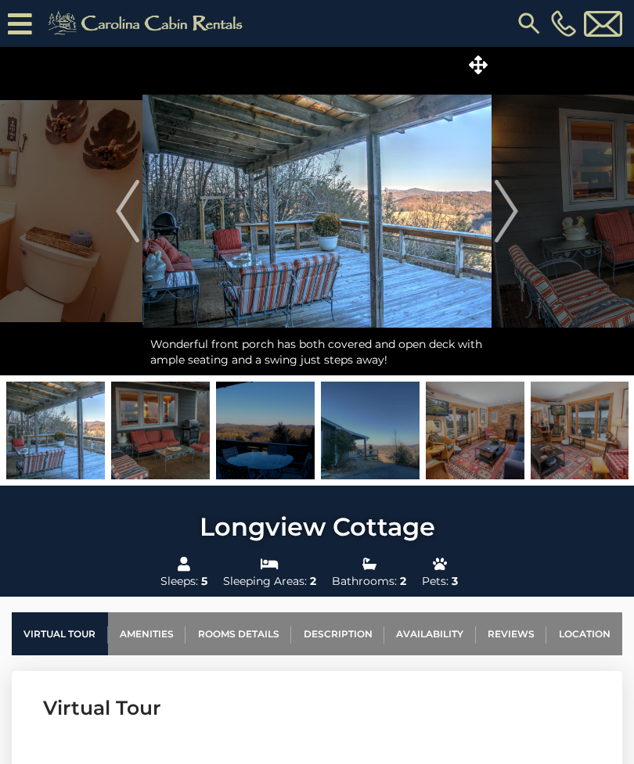
click at [509, 213] on img "Next" at bounding box center [505, 211] width 23 height 63
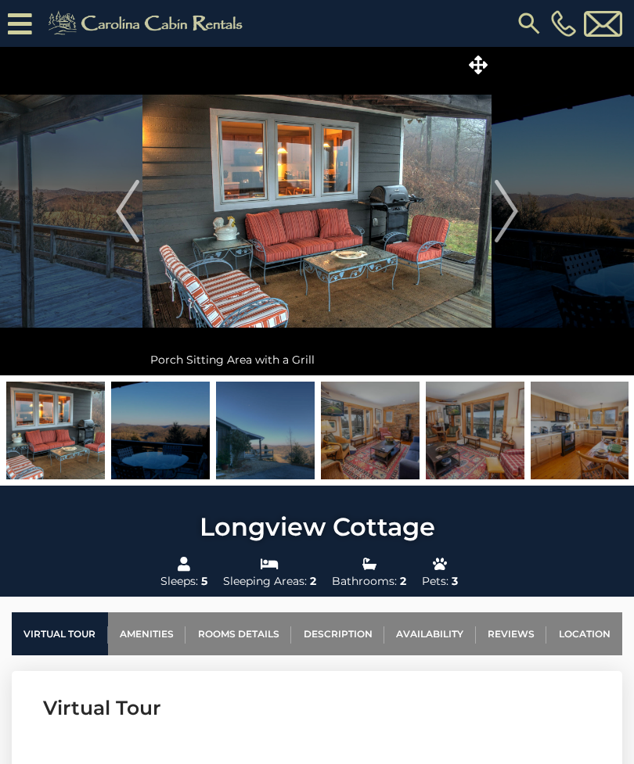
click at [512, 212] on img "Next" at bounding box center [505, 211] width 23 height 63
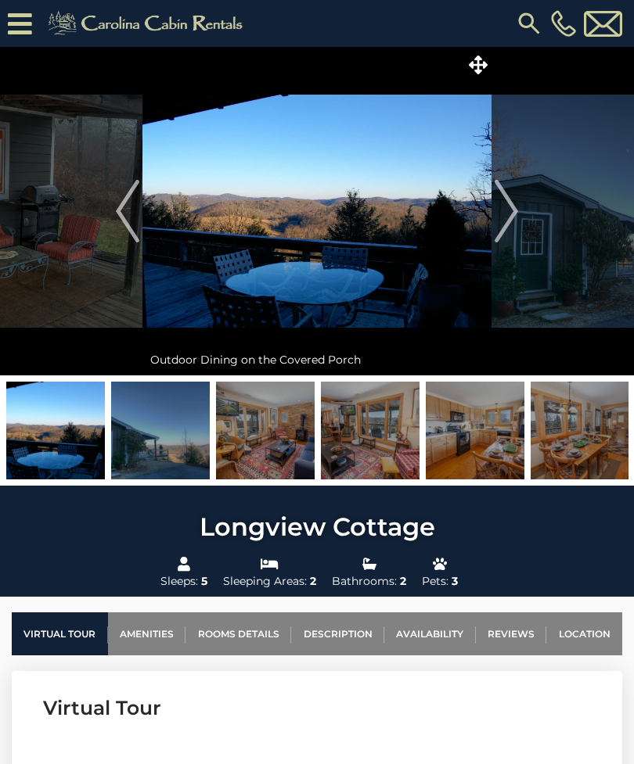
click at [509, 215] on img "Next" at bounding box center [505, 211] width 23 height 63
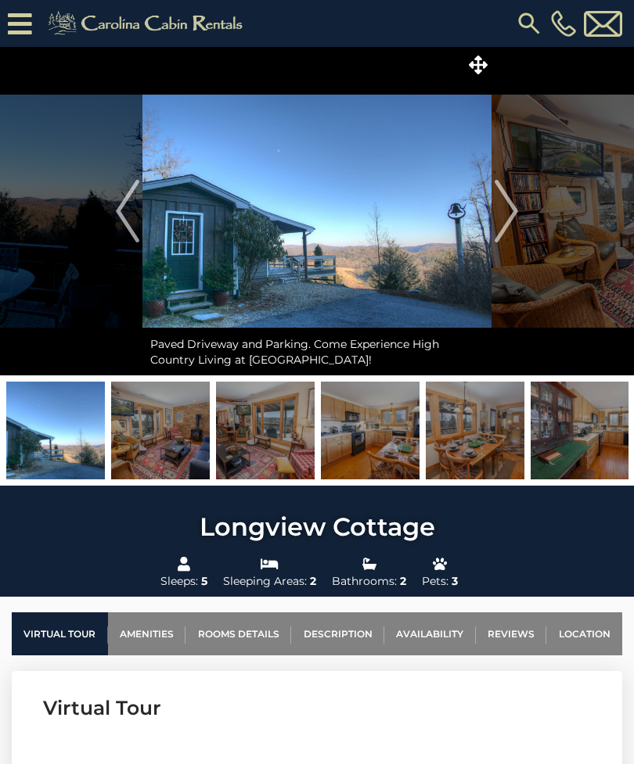
click at [515, 211] on img "Next" at bounding box center [505, 211] width 23 height 63
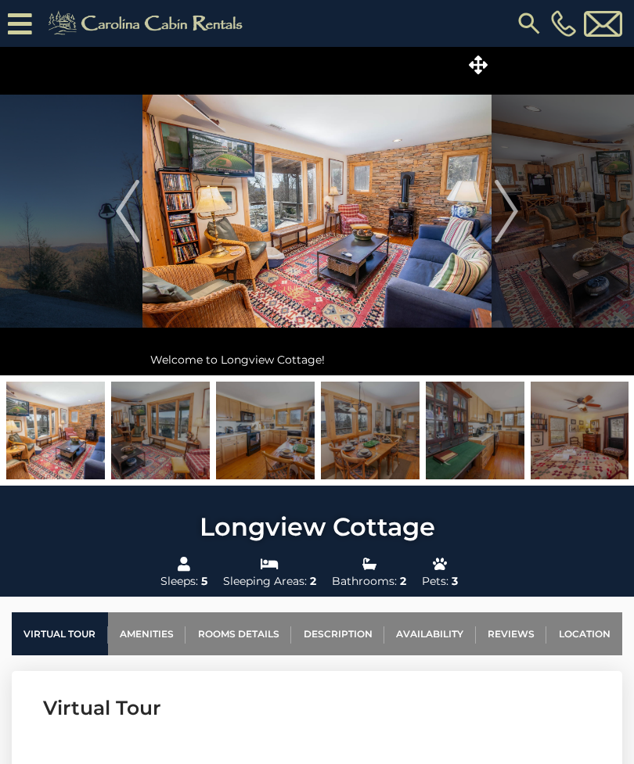
click at [515, 211] on img "Next" at bounding box center [505, 211] width 23 height 63
